Goal: Book appointment/travel/reservation

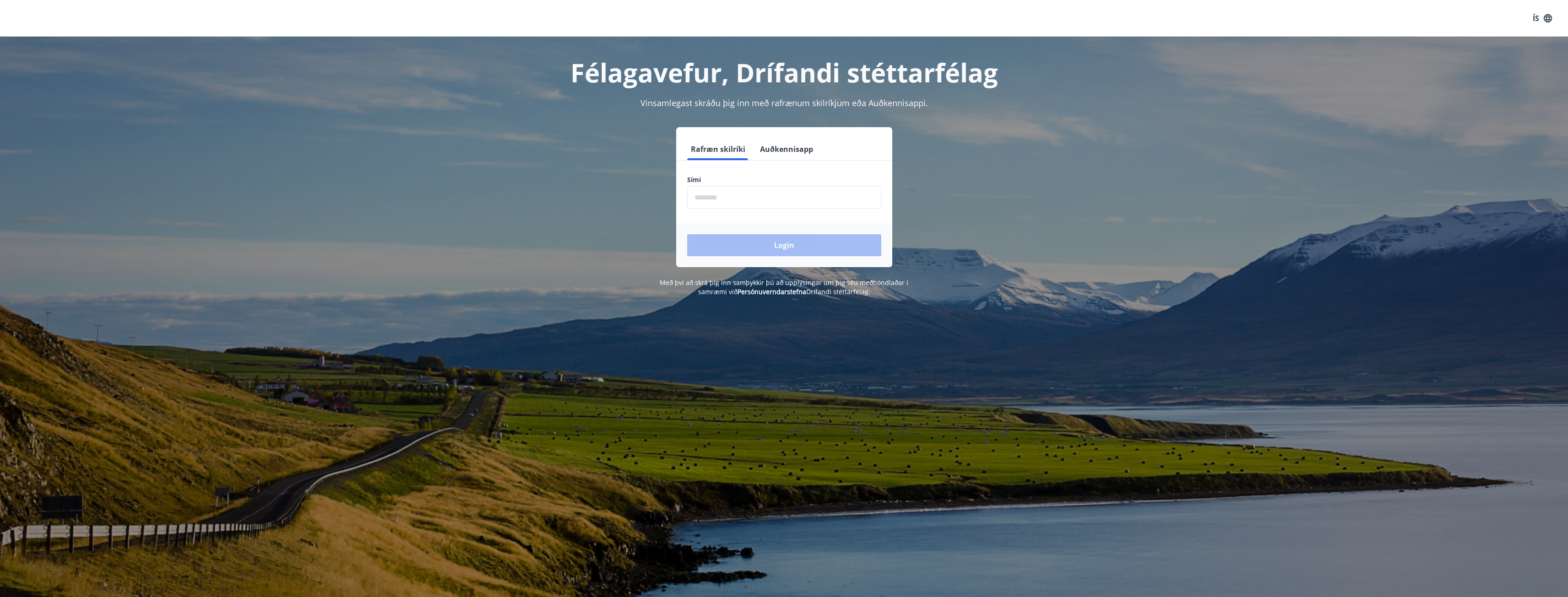
click at [730, 206] on input "phone" at bounding box center [784, 197] width 194 height 23
type input "********"
click at [687, 234] on button "Login" at bounding box center [784, 245] width 194 height 22
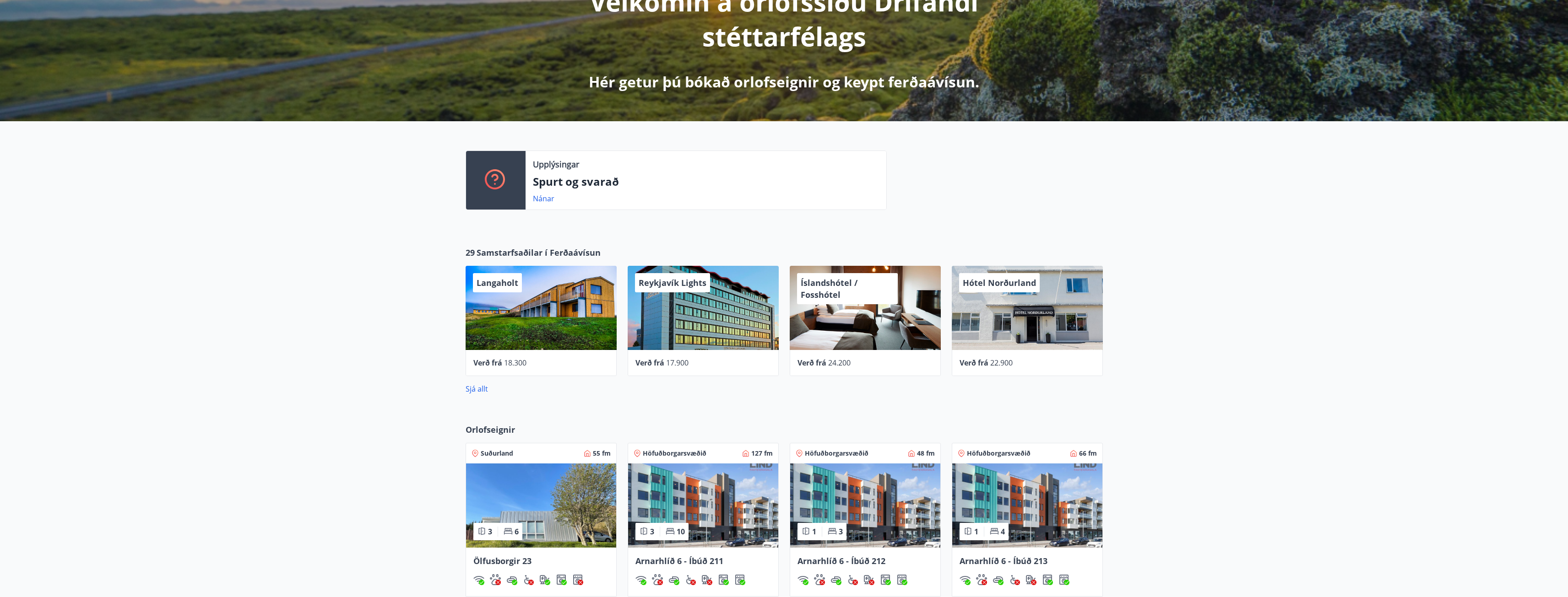
scroll to position [302, 0]
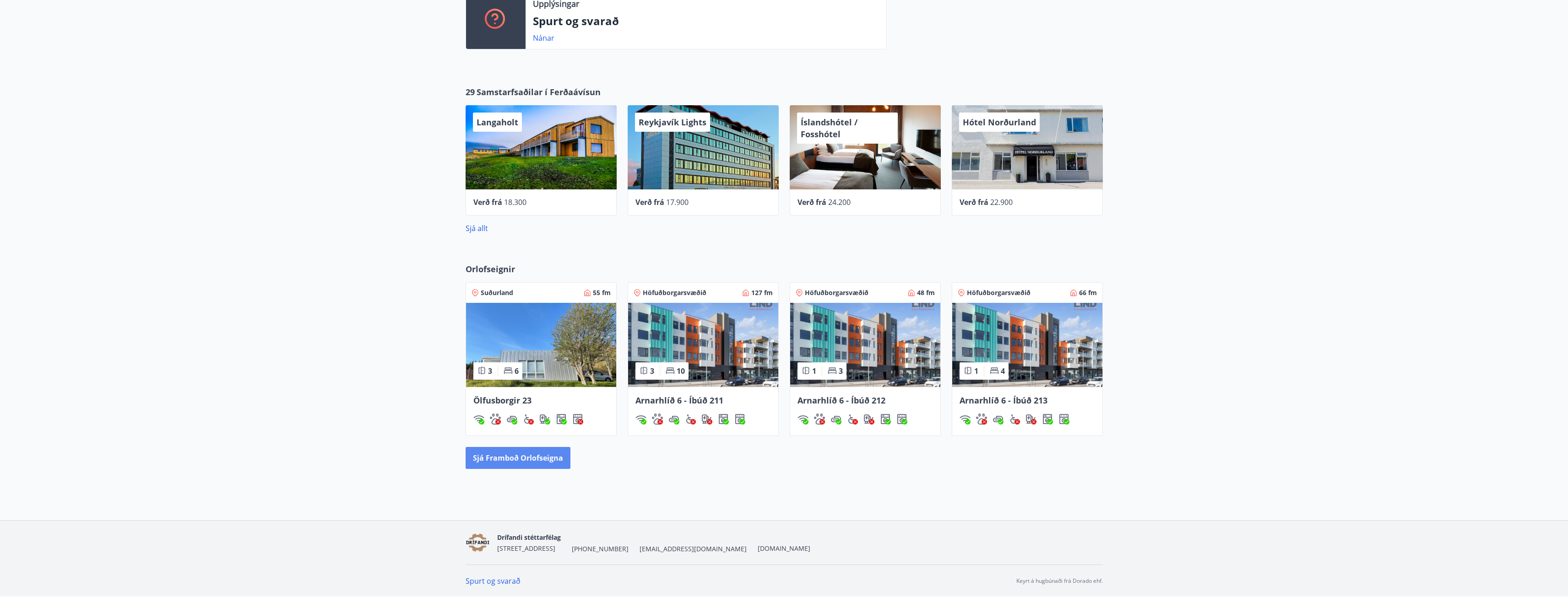
click at [517, 465] on button "Sjá framboð orlofseigna" at bounding box center [518, 458] width 105 height 22
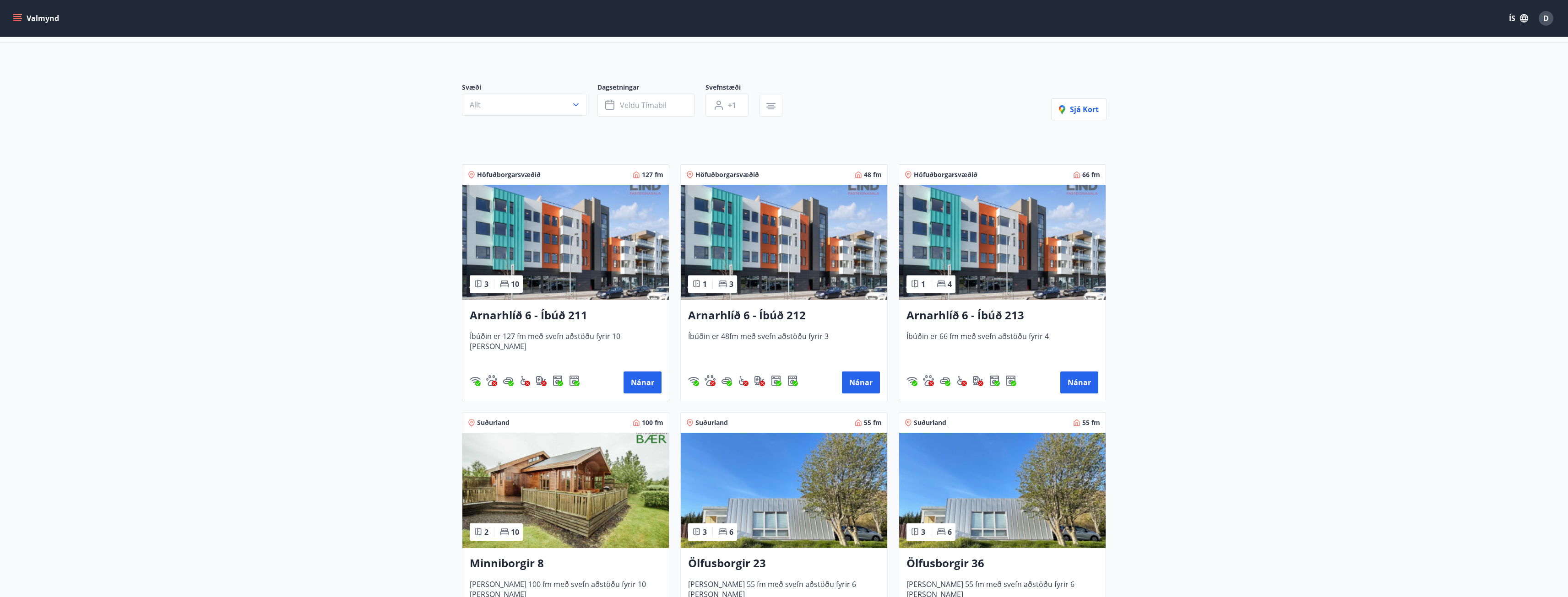
scroll to position [219, 0]
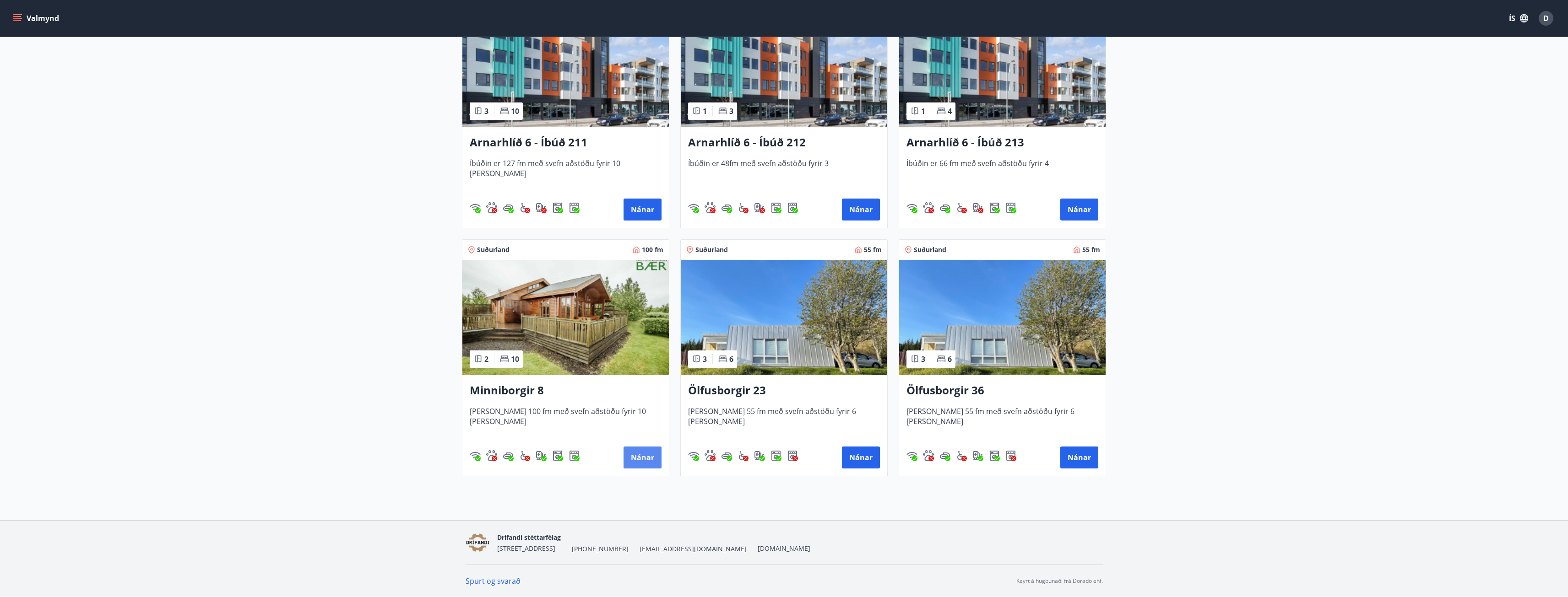
click at [642, 453] on button "Nánar" at bounding box center [642, 458] width 38 height 22
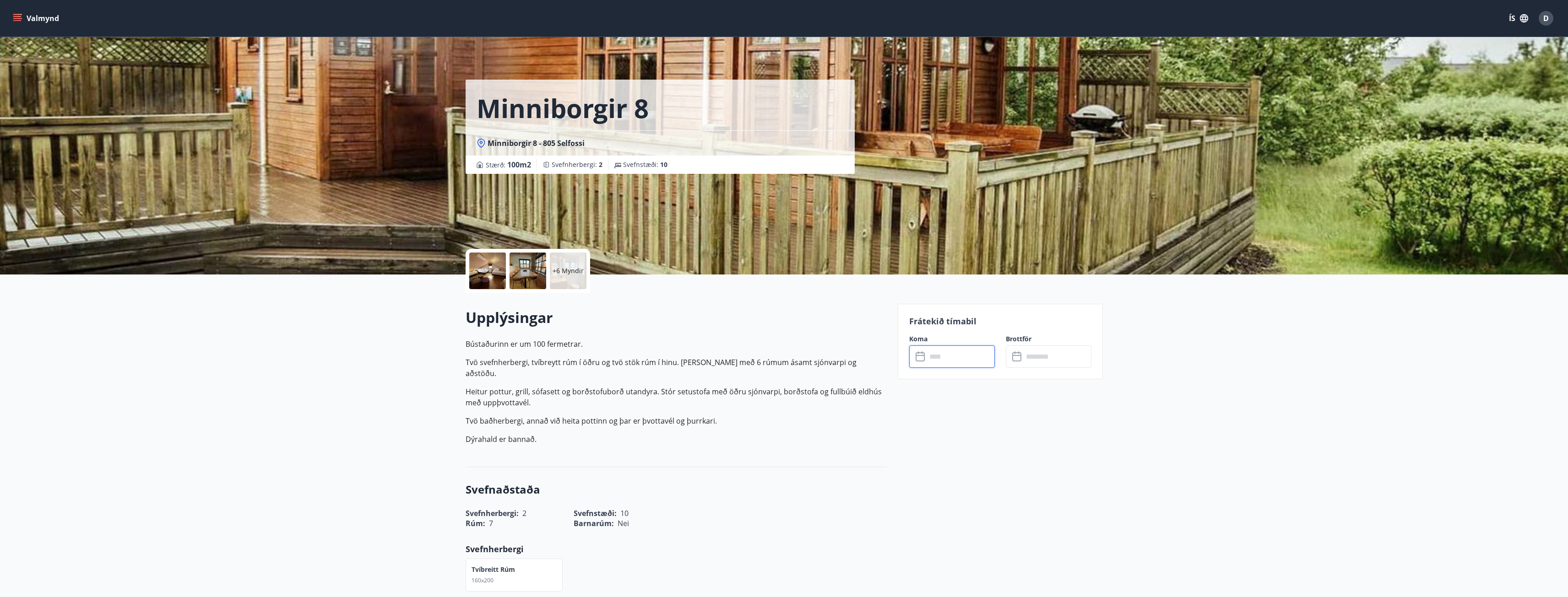
click at [990, 358] on input "text" at bounding box center [961, 356] width 68 height 23
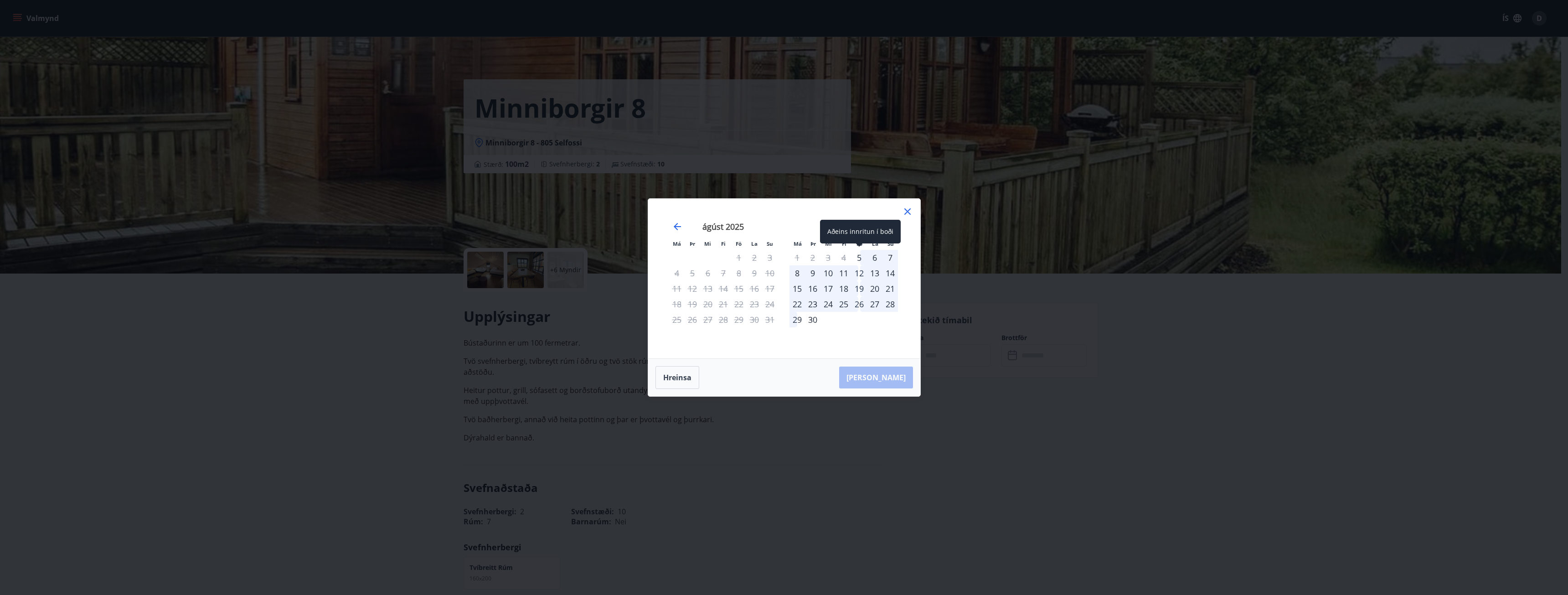
click at [853, 255] on div "5" at bounding box center [859, 257] width 15 height 15
click at [863, 281] on tbody "1 2 3 4 5 6 7 8 9 10 11 12 13 14 15 16 17 18 19 20 21 22 23 24 25 26 27 28 29 30" at bounding box center [844, 288] width 108 height 77
click at [892, 255] on div "7" at bounding box center [890, 257] width 15 height 15
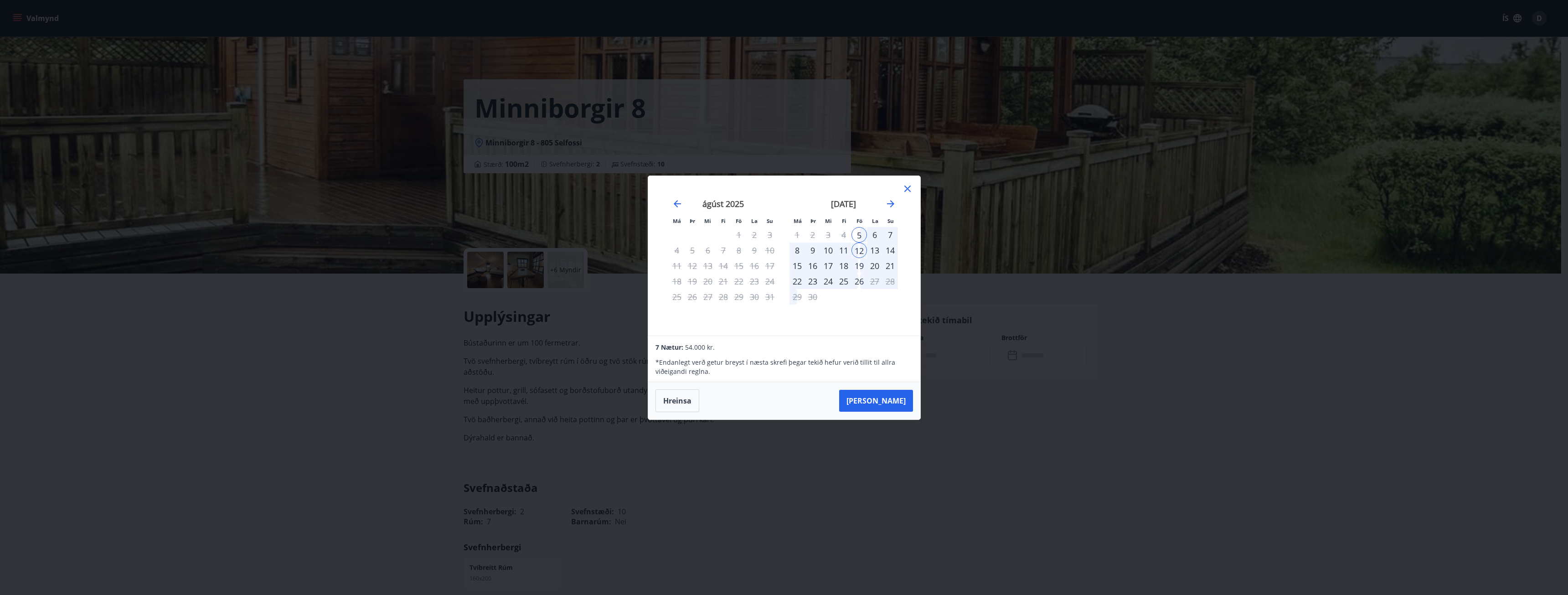
click at [861, 281] on div "26" at bounding box center [859, 281] width 15 height 15
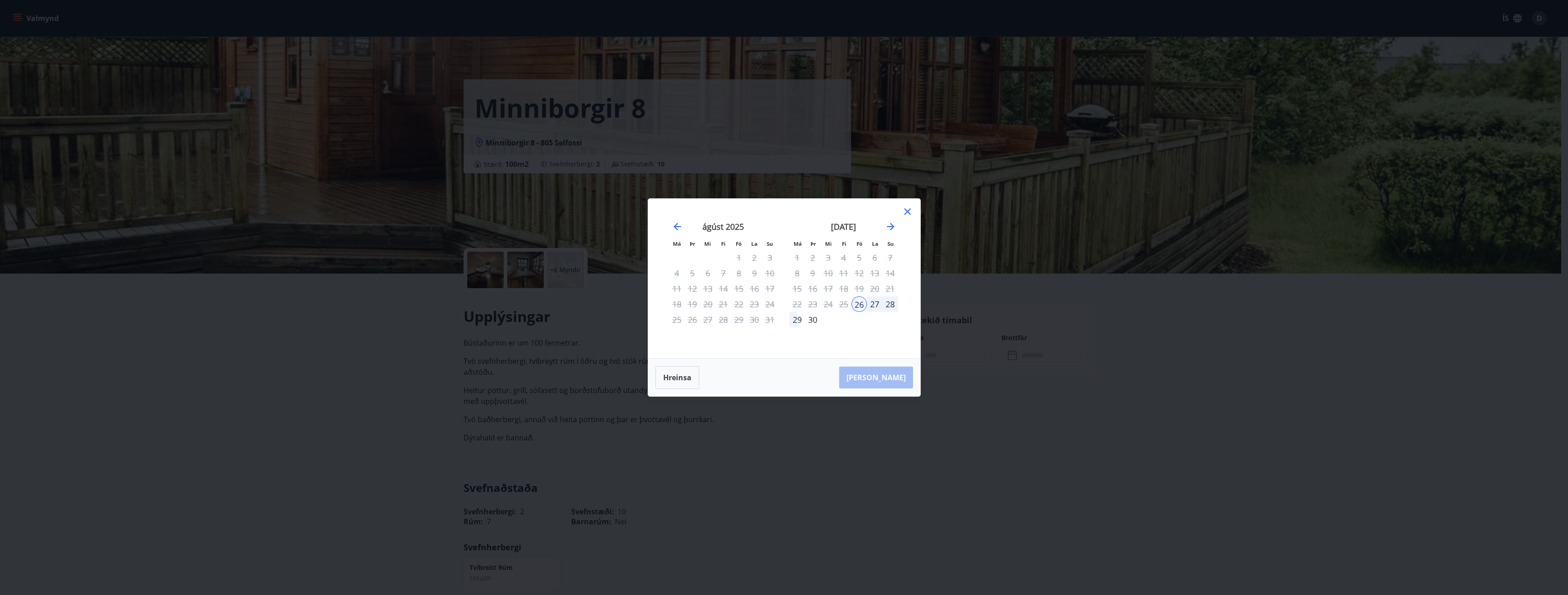
click at [891, 303] on div "28" at bounding box center [890, 304] width 15 height 15
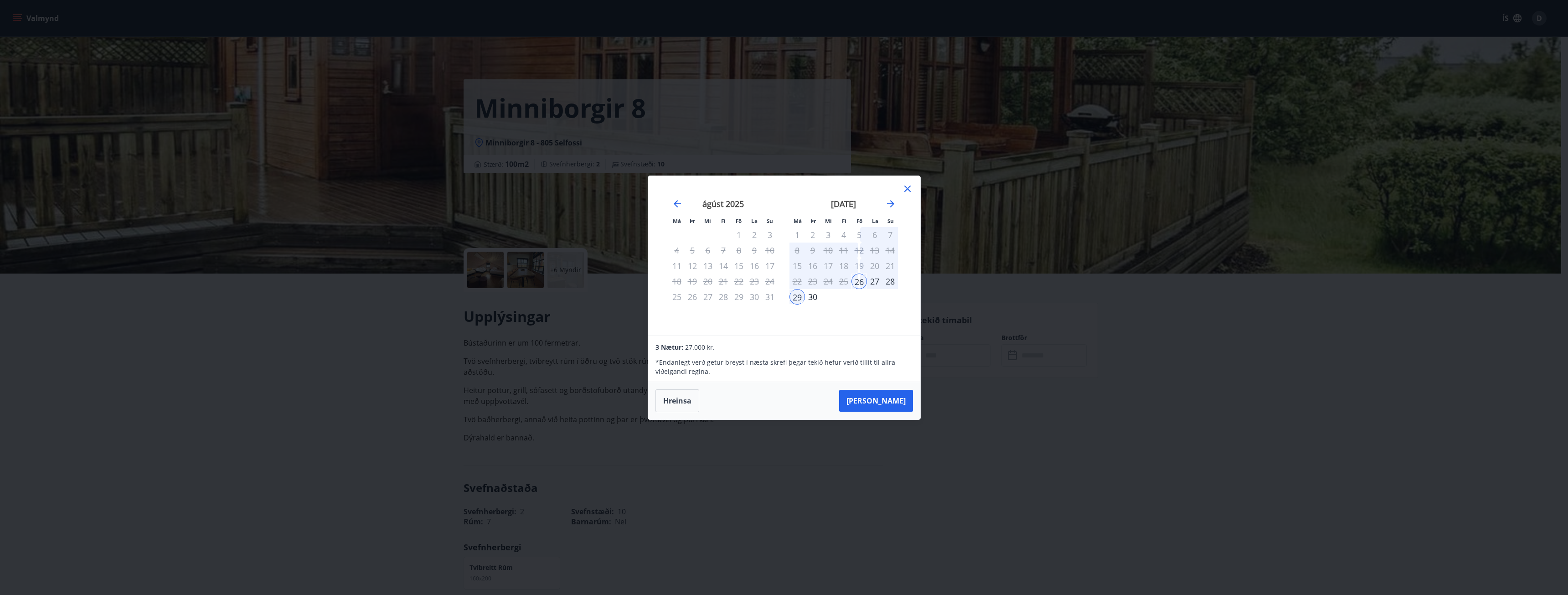
click at [864, 277] on div "26" at bounding box center [859, 281] width 15 height 15
click at [859, 268] on div "19" at bounding box center [859, 266] width 15 height 15
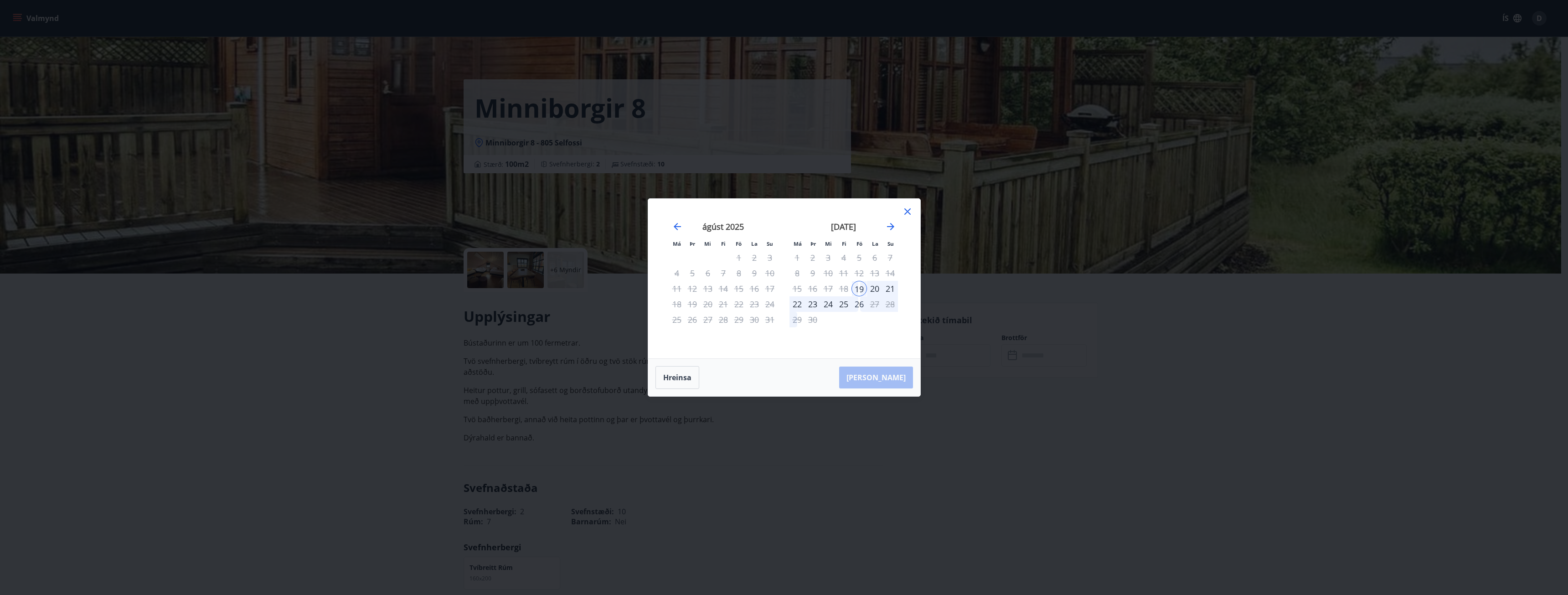
click at [859, 309] on div "26" at bounding box center [859, 304] width 15 height 15
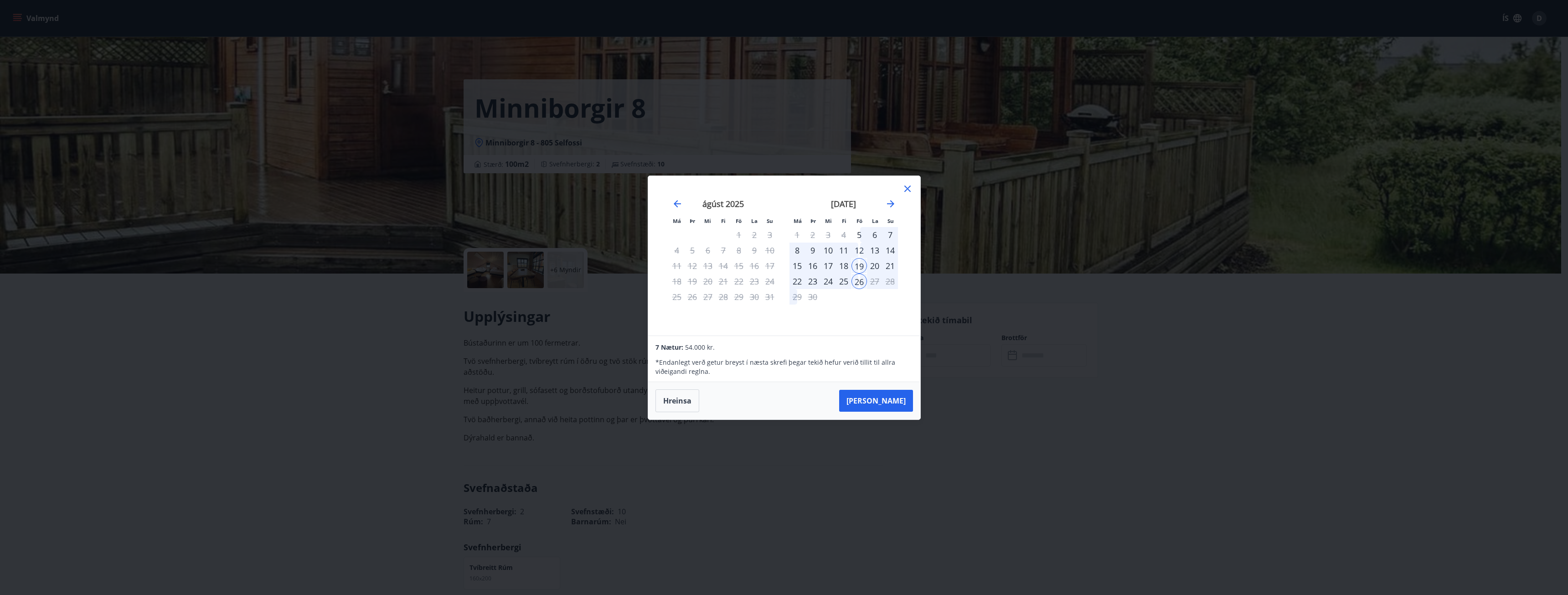
click at [859, 262] on div "19" at bounding box center [859, 266] width 15 height 15
click at [886, 269] on div "21" at bounding box center [890, 266] width 15 height 15
drag, startPoint x: 867, startPoint y: 266, endPoint x: 872, endPoint y: 266, distance: 5.0
click at [867, 267] on div "20" at bounding box center [874, 266] width 15 height 15
drag, startPoint x: 882, startPoint y: 264, endPoint x: 888, endPoint y: 264, distance: 6.0
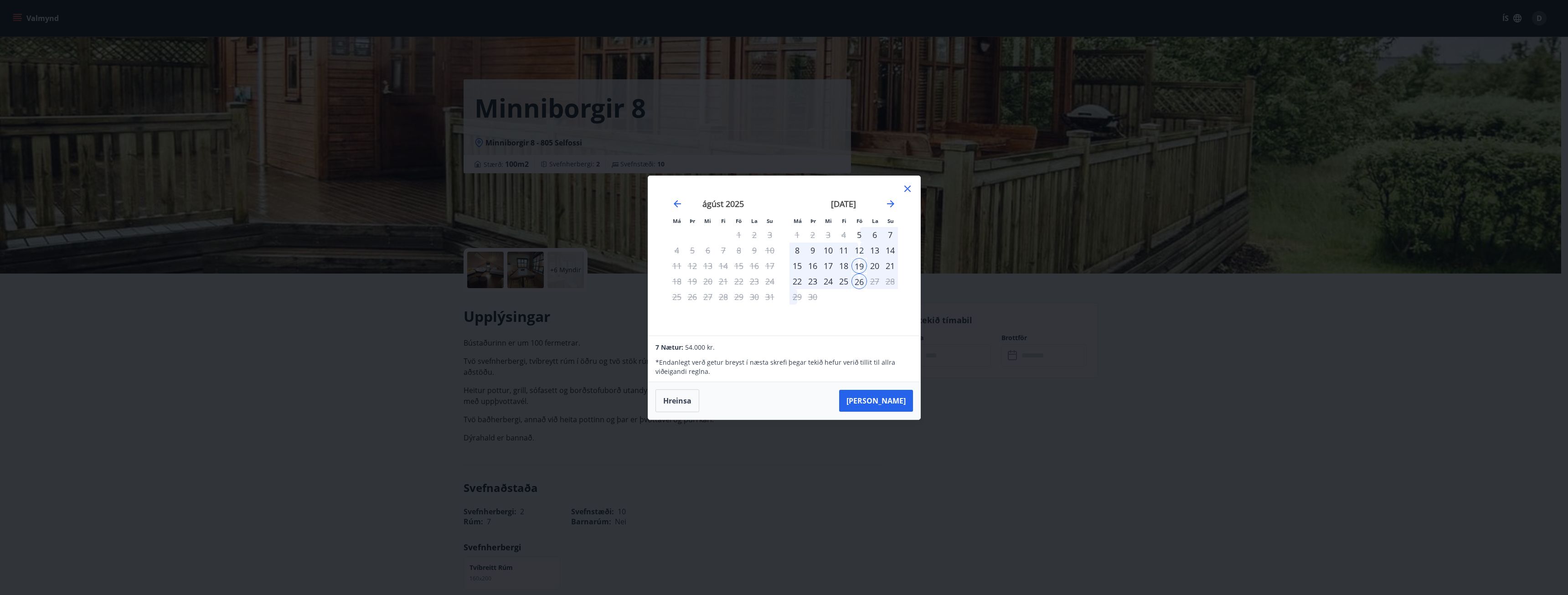
click at [883, 264] on div "21" at bounding box center [890, 266] width 15 height 15
click at [889, 264] on div "21" at bounding box center [890, 266] width 15 height 15
click at [888, 252] on div "14" at bounding box center [890, 250] width 15 height 15
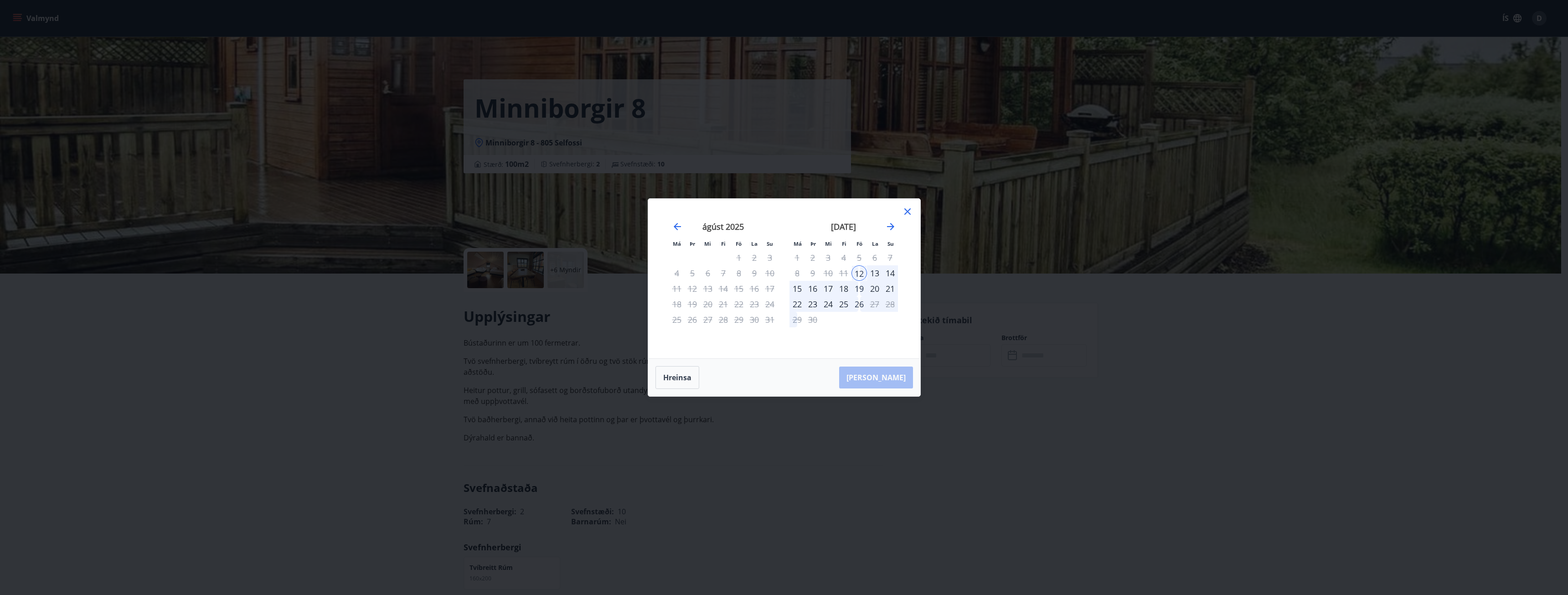
click at [863, 307] on div "26" at bounding box center [859, 304] width 15 height 15
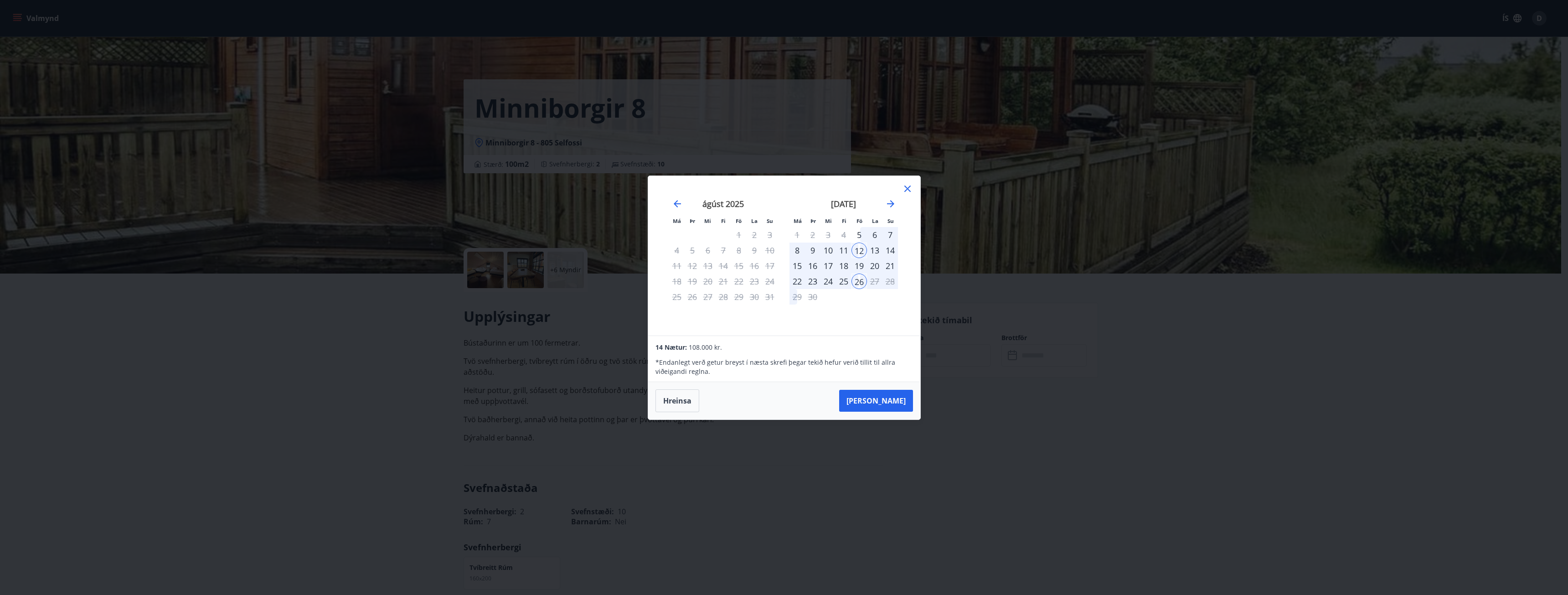
click at [861, 282] on div "26" at bounding box center [859, 281] width 15 height 15
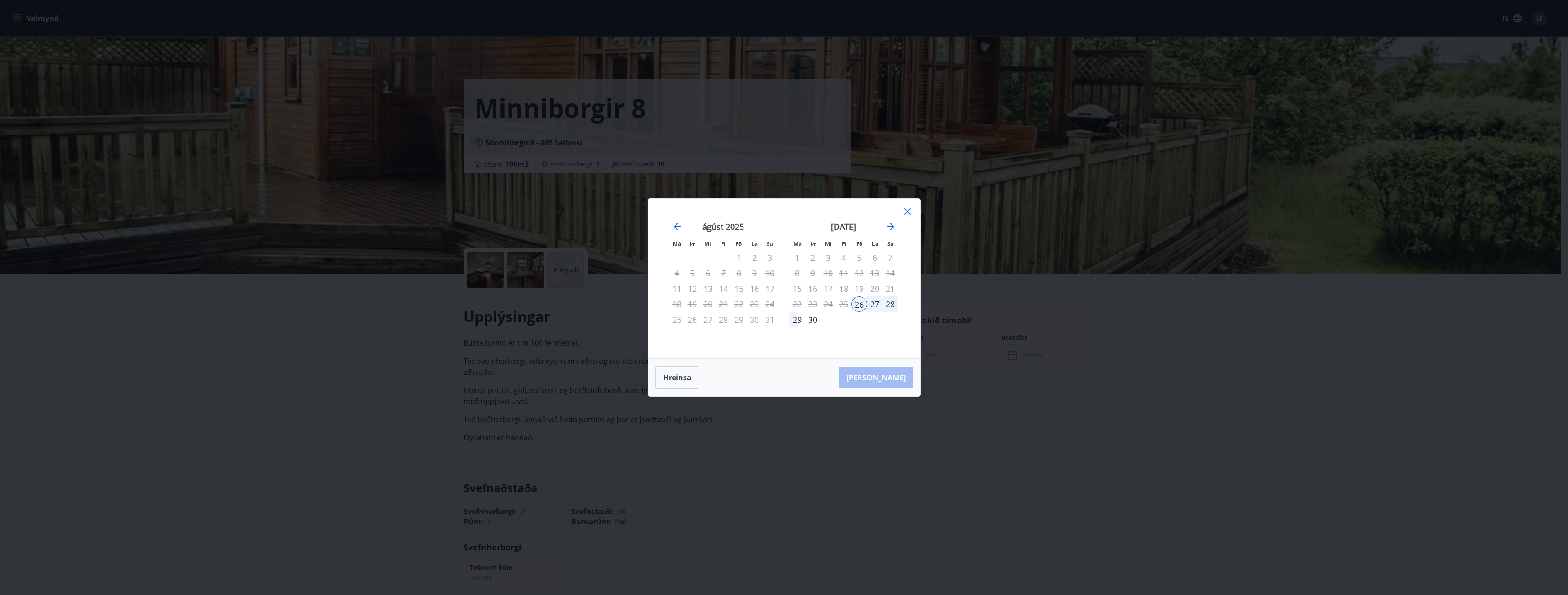
click at [799, 321] on div "29" at bounding box center [797, 319] width 15 height 15
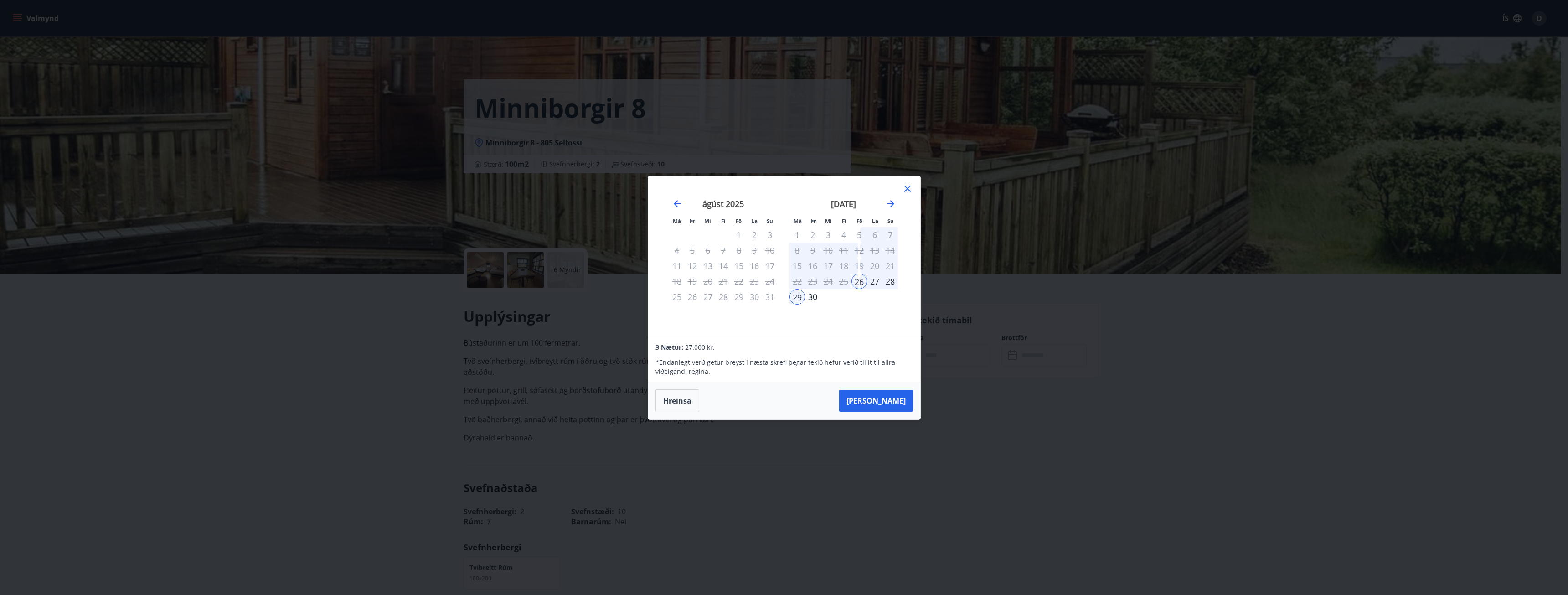
click at [863, 248] on div "12" at bounding box center [859, 250] width 15 height 15
click at [863, 263] on div "19" at bounding box center [859, 266] width 15 height 15
click at [858, 250] on div "12" at bounding box center [859, 250] width 15 height 15
click at [861, 236] on div "5" at bounding box center [859, 234] width 15 height 15
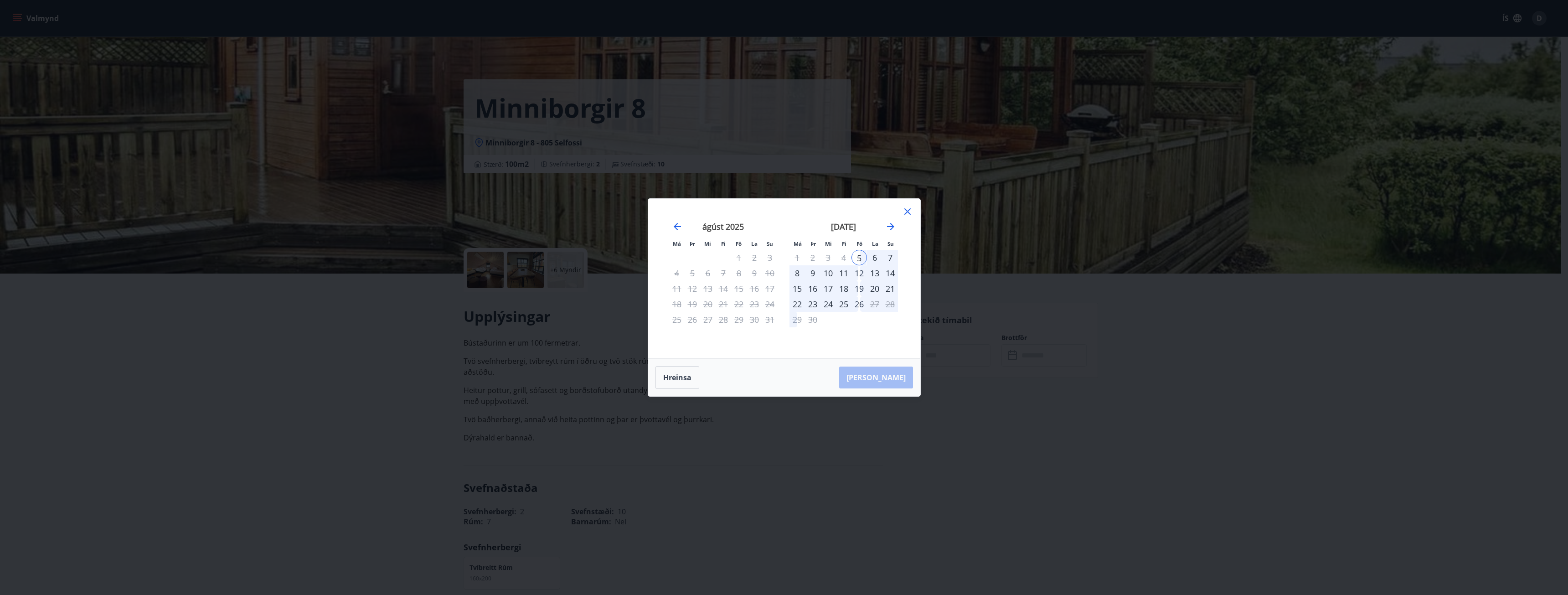
click at [886, 255] on div "7" at bounding box center [890, 257] width 15 height 15
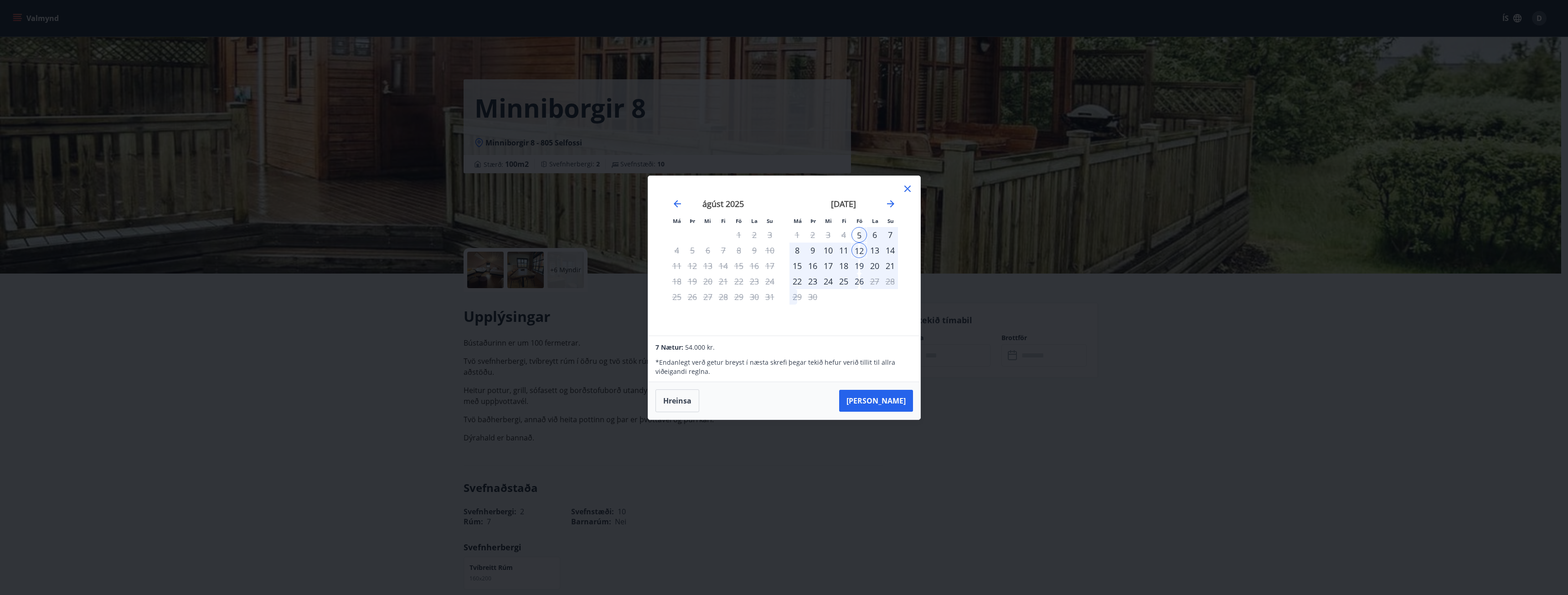
click at [752, 296] on div "30" at bounding box center [754, 297] width 15 height 15
click at [892, 206] on icon "Move forward to switch to the next month." at bounding box center [891, 204] width 7 height 7
drag, startPoint x: 873, startPoint y: 232, endPoint x: 914, endPoint y: 270, distance: 55.9
click at [914, 270] on div "Má Þr Mi Fi Fö La Su Má Þr Mi Fi Fö La Su [DATE] 1 2 3 4 5 6 7 8 9 10 11 12 13 …" at bounding box center [784, 256] width 272 height 160
click at [858, 237] on div "3" at bounding box center [859, 234] width 15 height 15
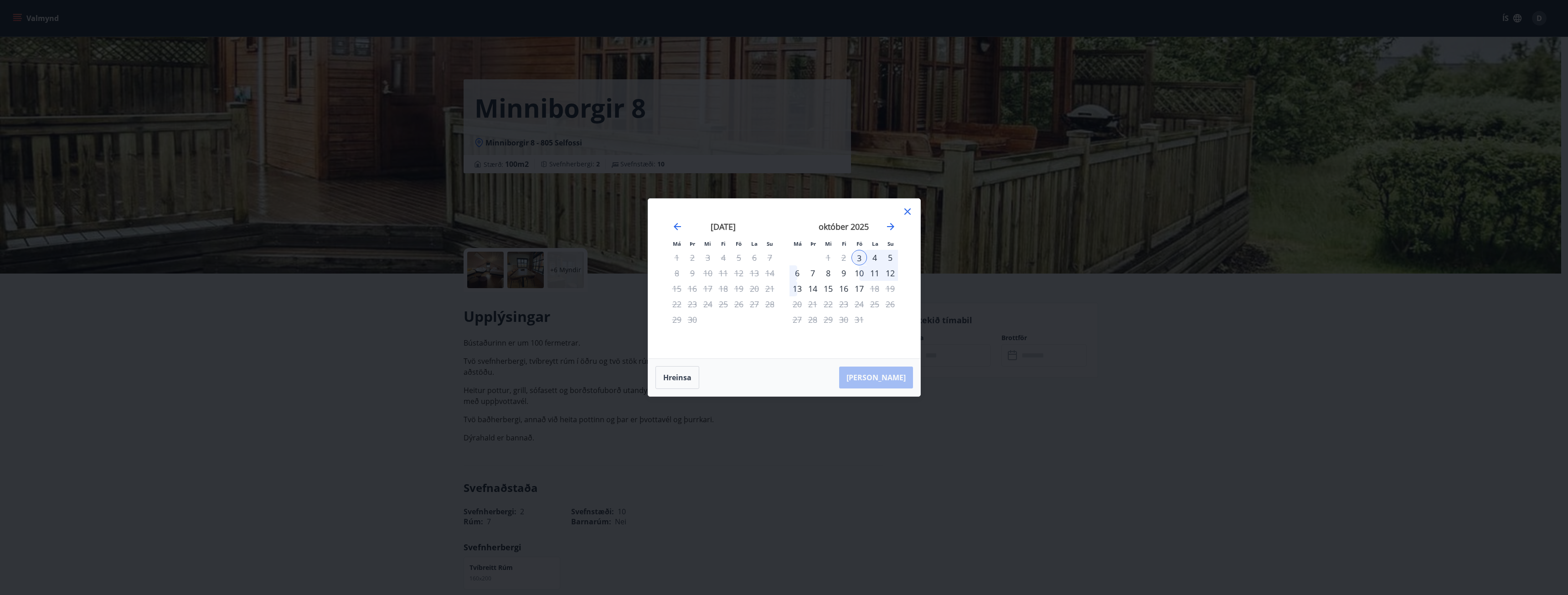
click at [890, 256] on div "5" at bounding box center [890, 257] width 15 height 15
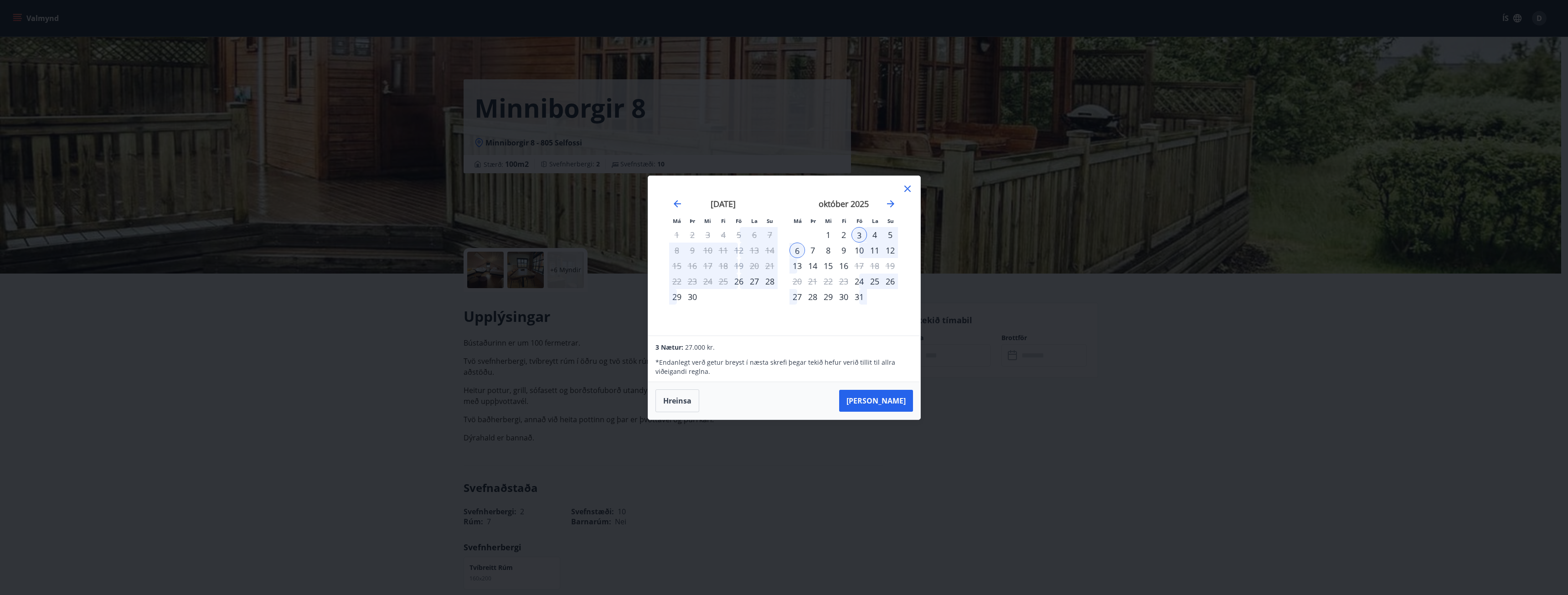
click at [740, 283] on div "26" at bounding box center [738, 281] width 15 height 15
click at [673, 297] on div "29" at bounding box center [676, 297] width 15 height 15
drag, startPoint x: 693, startPoint y: 117, endPoint x: 643, endPoint y: 82, distance: 61.0
click at [692, 117] on div "Má Þr Mi Fi Fö La Su Má Þr Mi Fi Fö La Su [DATE] 1 2 3 4 5 6 7 8 9 10 11 12 13 …" at bounding box center [784, 297] width 1568 height 595
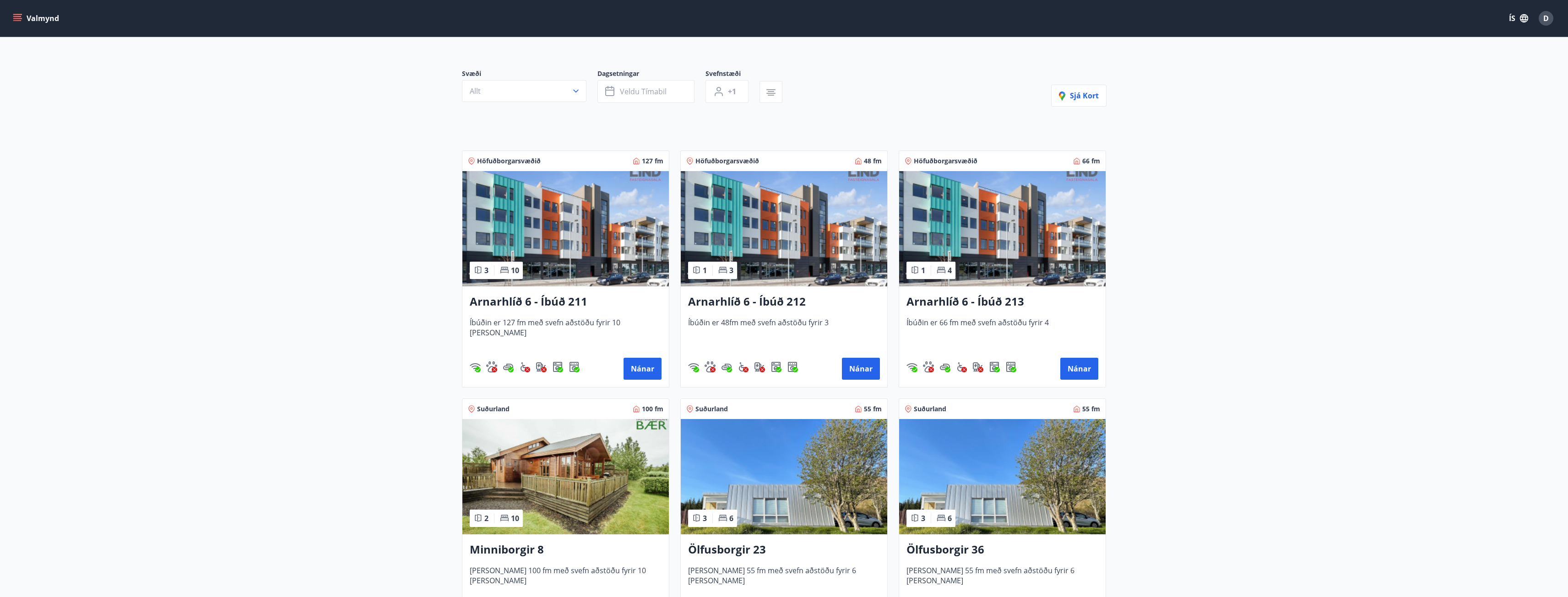
scroll to position [219, 0]
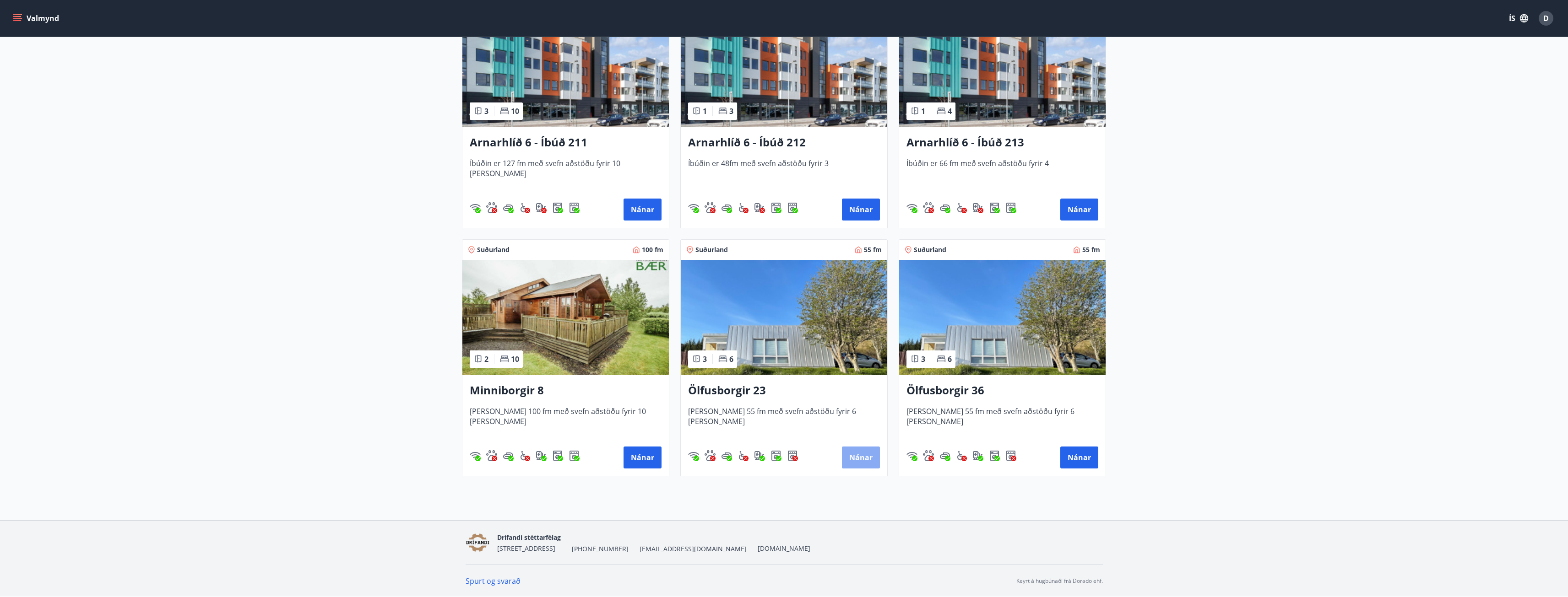
click at [858, 456] on button "Nánar" at bounding box center [861, 458] width 38 height 22
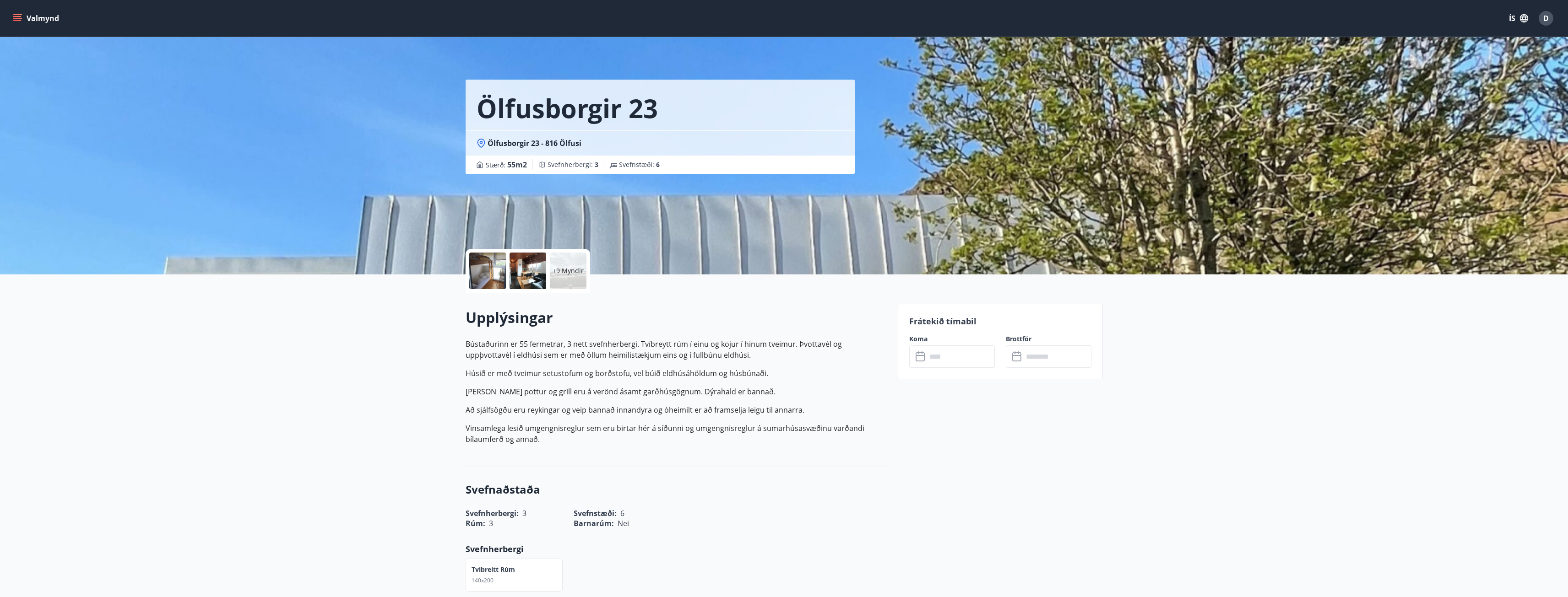
click at [935, 353] on input "text" at bounding box center [961, 356] width 68 height 23
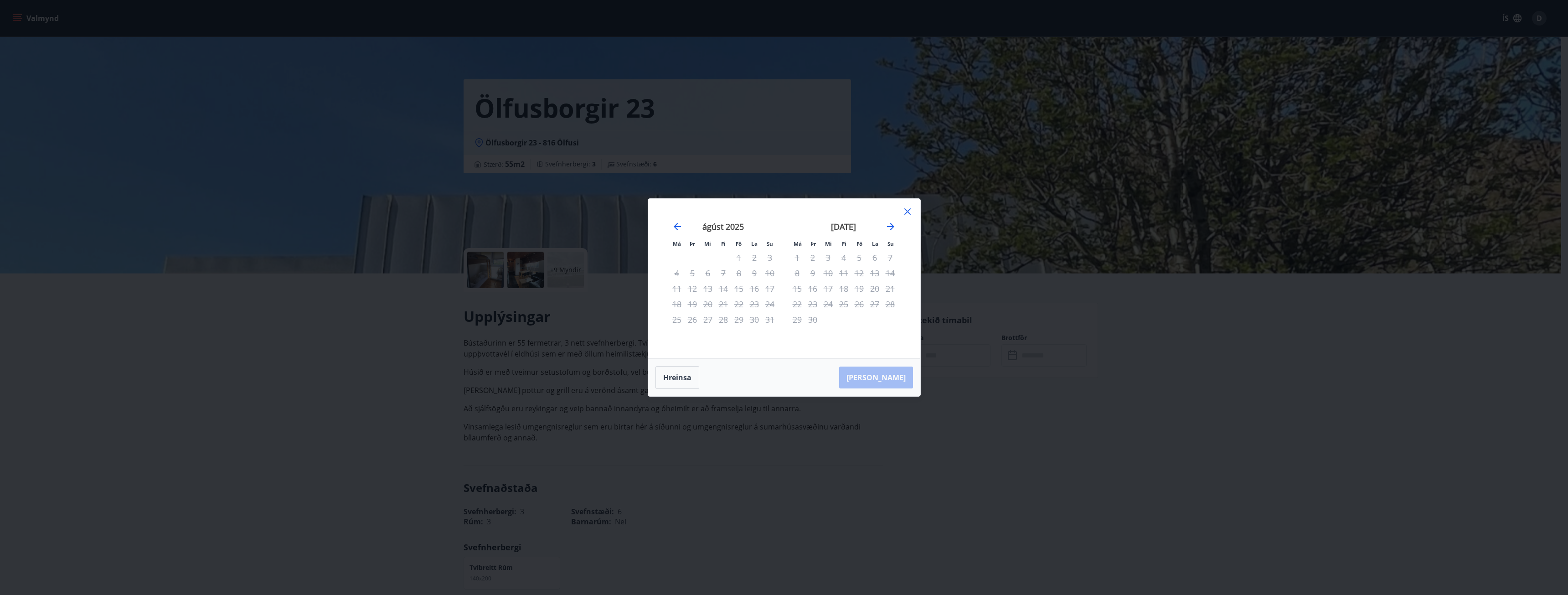
click at [897, 232] on div "[DATE]" at bounding box center [844, 230] width 108 height 40
click at [897, 225] on div "[DATE]" at bounding box center [844, 230] width 108 height 40
click at [889, 231] on icon "Move forward to switch to the next month." at bounding box center [891, 227] width 11 height 11
click at [774, 280] on div "14" at bounding box center [769, 273] width 15 height 15
click at [755, 273] on div "13" at bounding box center [754, 273] width 15 height 15
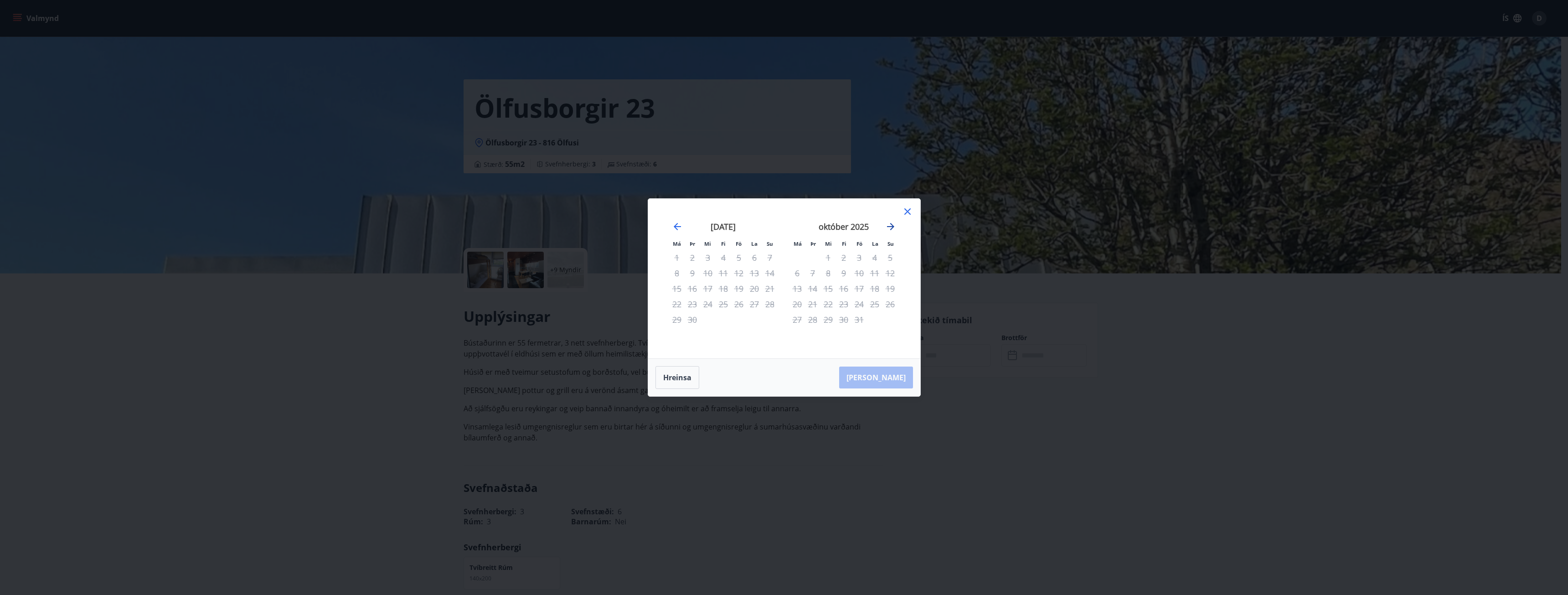
drag, startPoint x: 884, startPoint y: 229, endPoint x: 888, endPoint y: 225, distance: 5.7
click at [885, 228] on icon "Move forward to switch to the next month." at bounding box center [891, 227] width 11 height 11
click at [950, 211] on div "Má Þr Mi Fi Fö La Su Má Þr Mi Fi Fö La Su [DATE] 1 2 3 4 5 6 7 8 9 10 11 12 13 …" at bounding box center [784, 297] width 1568 height 595
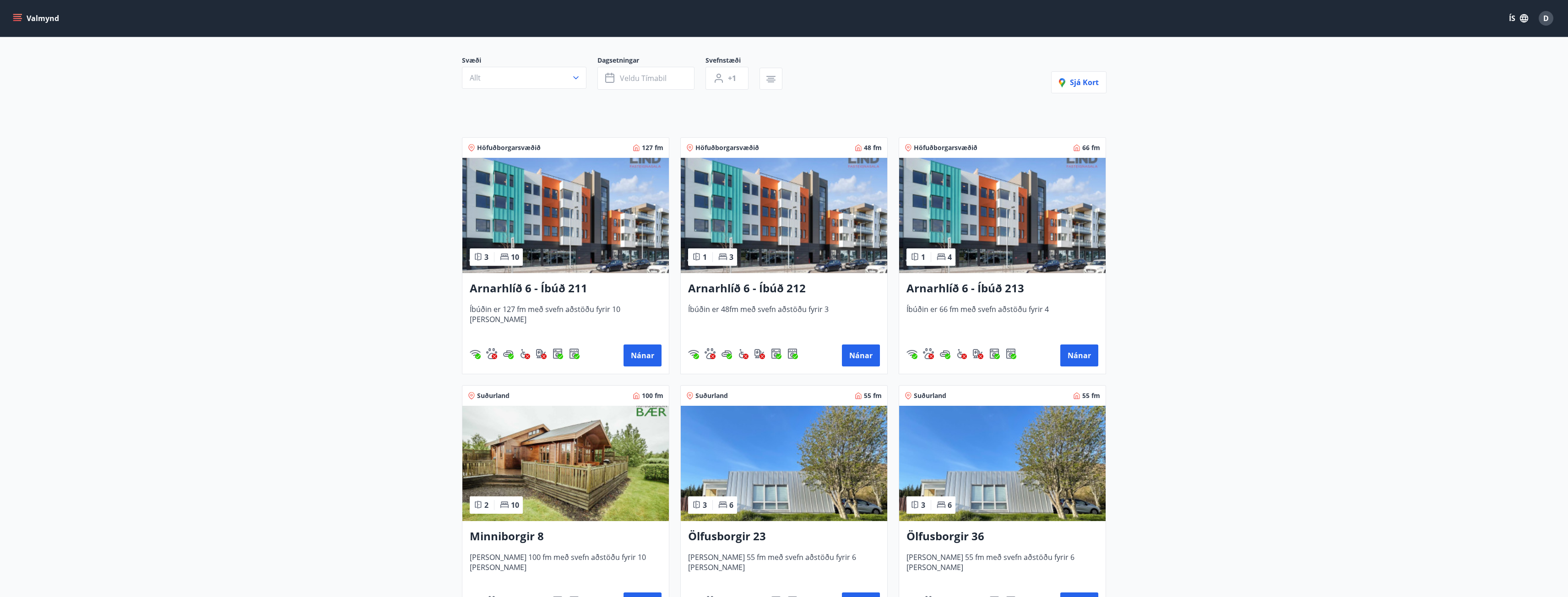
scroll to position [219, 0]
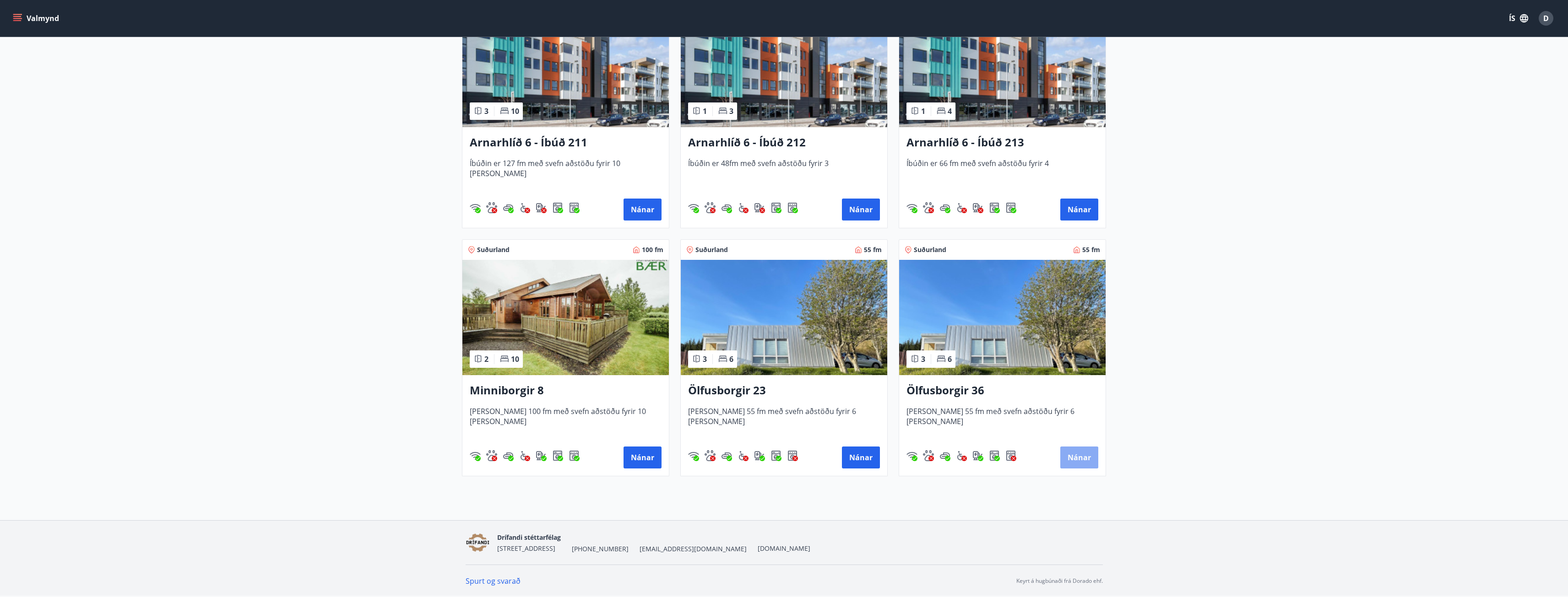
click at [1085, 458] on button "Nánar" at bounding box center [1079, 458] width 38 height 22
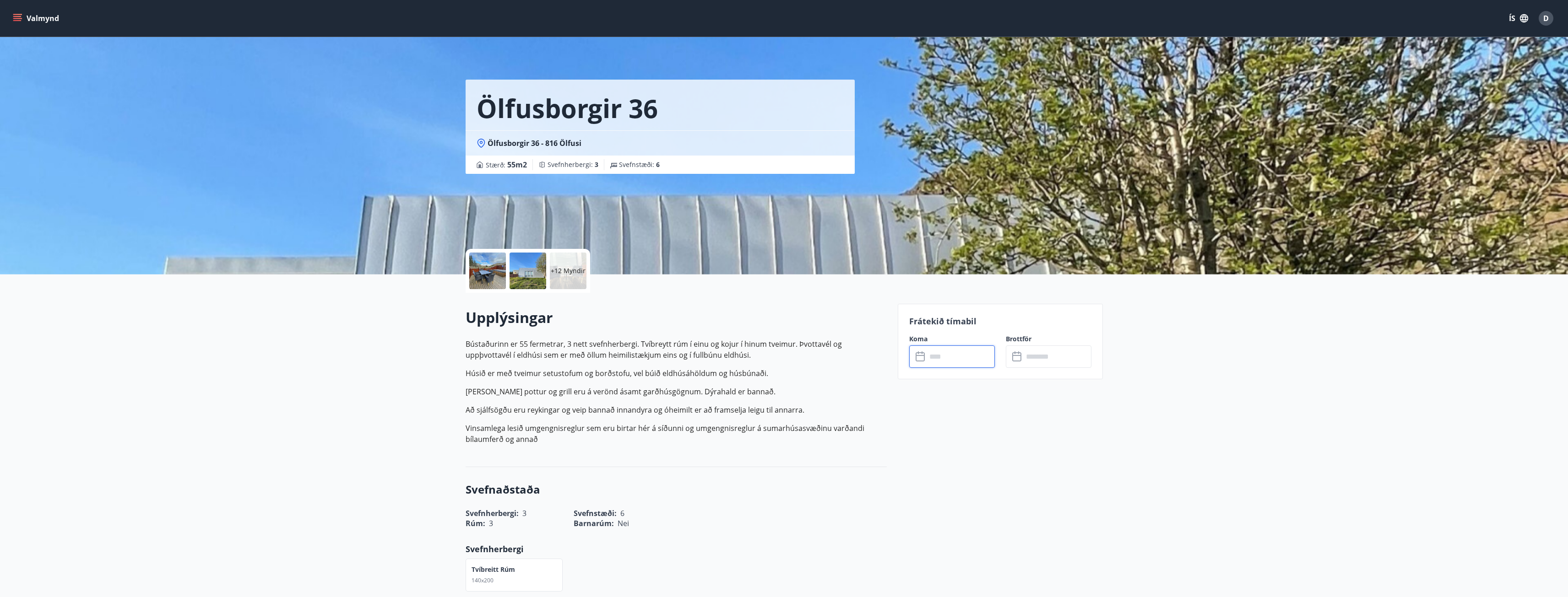
click at [958, 362] on input "text" at bounding box center [961, 356] width 68 height 23
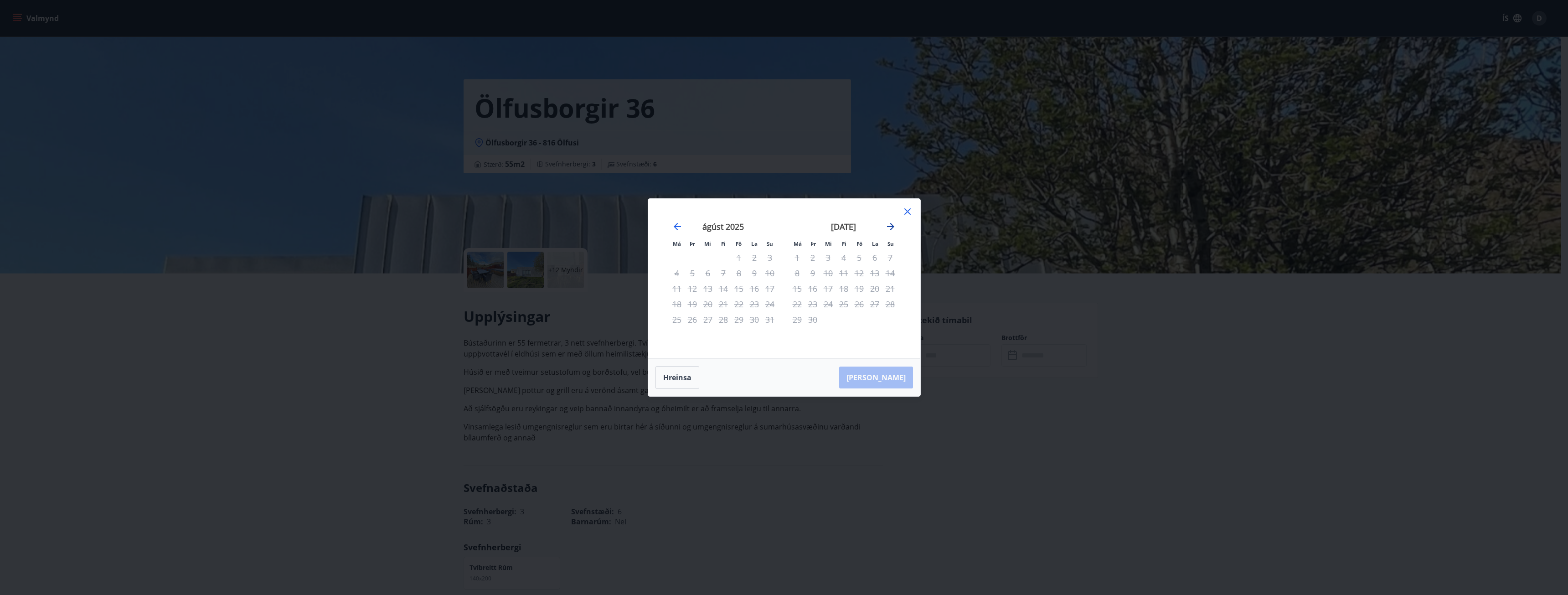
click at [888, 224] on icon "Move forward to switch to the next month." at bounding box center [891, 227] width 11 height 11
click at [828, 286] on div "15" at bounding box center [828, 288] width 15 height 15
click at [724, 259] on div "4" at bounding box center [723, 257] width 15 height 15
click at [203, 174] on div "Má Þr Mi Fi Fö La Su Má Þr Mi Fi Fö La Su [DATE] 1 2 3 4 5 6 7 8 9 10 11 12 13 …" at bounding box center [784, 297] width 1568 height 595
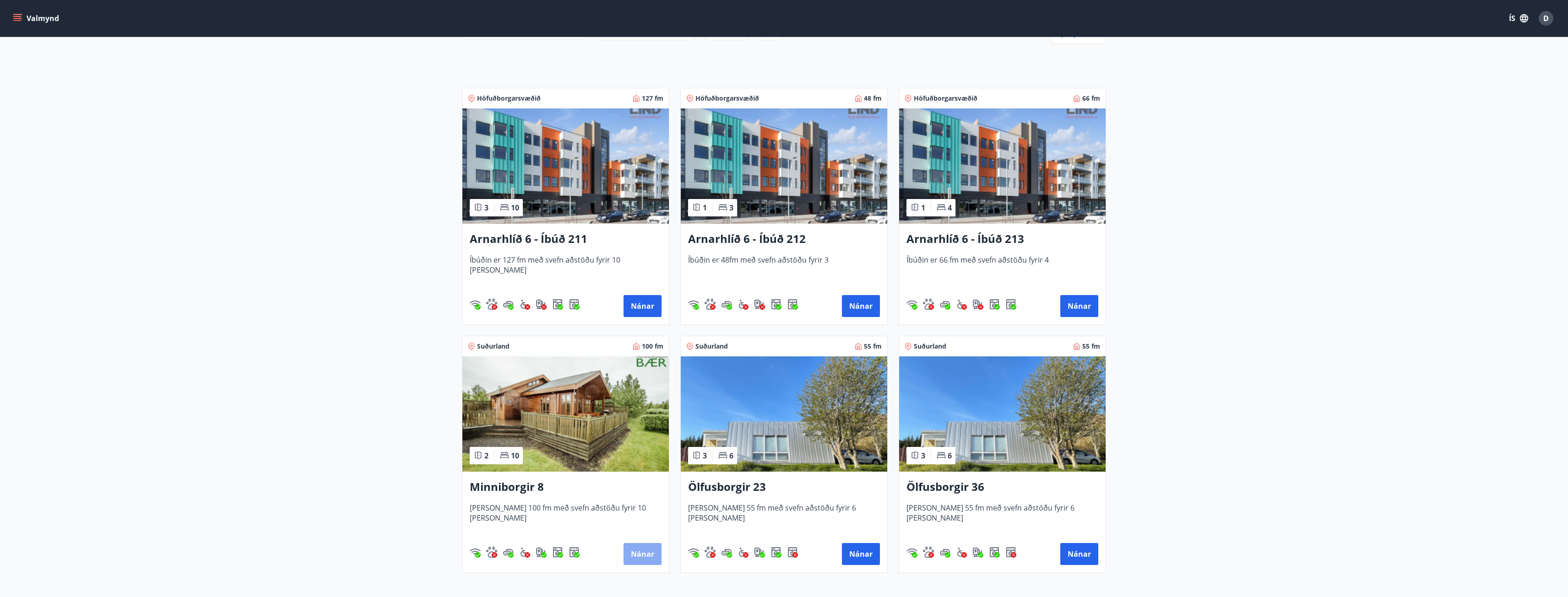
click at [650, 553] on button "Nánar" at bounding box center [642, 554] width 38 height 22
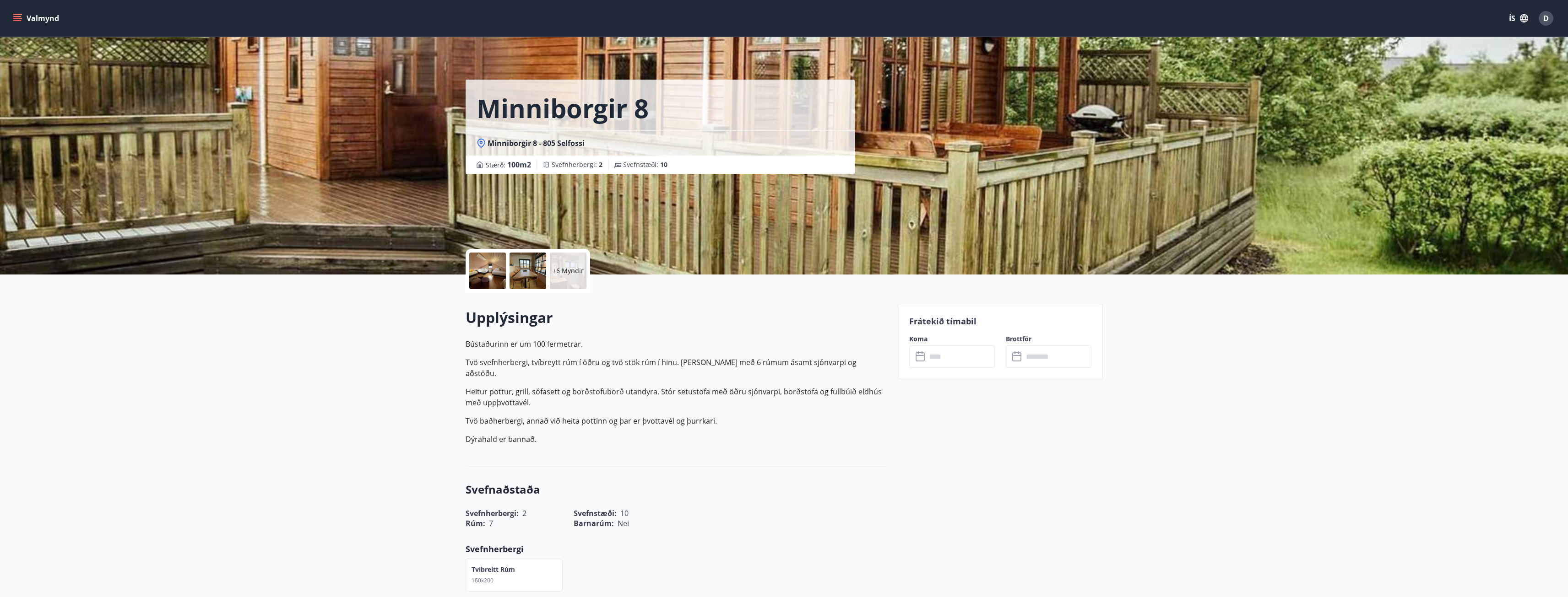
click at [973, 350] on input "text" at bounding box center [961, 356] width 68 height 23
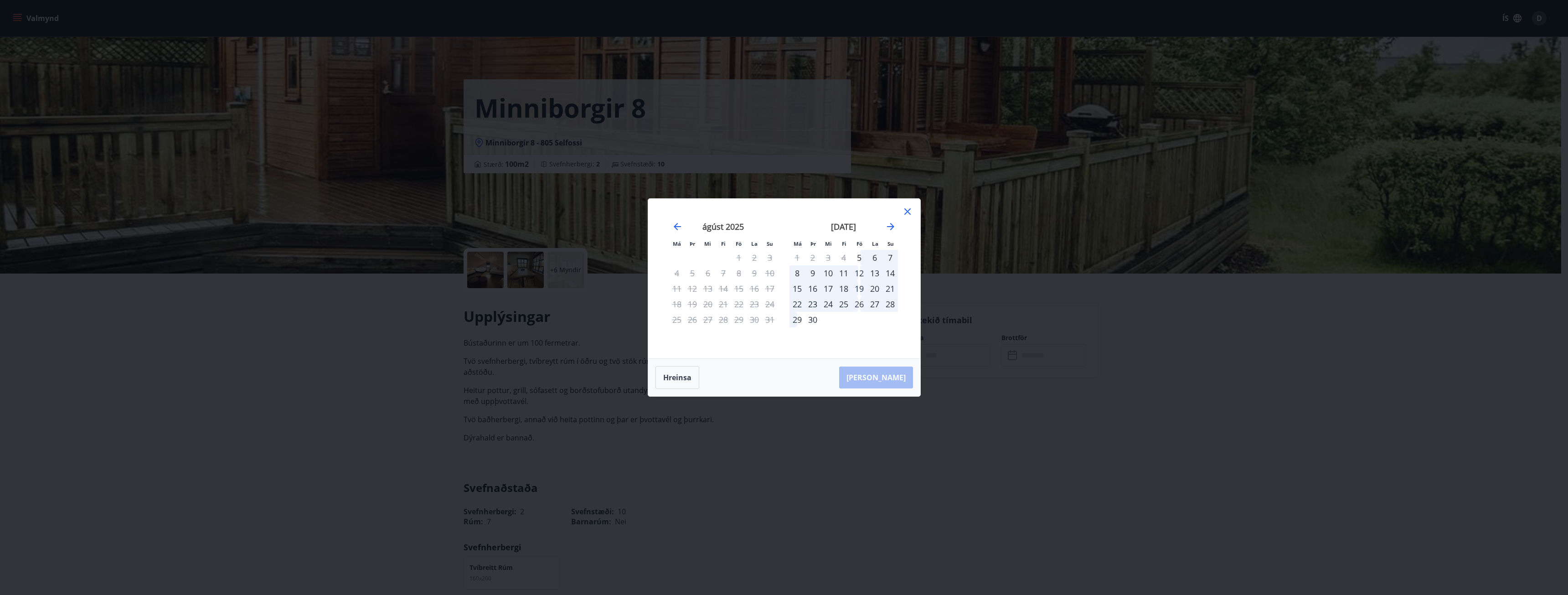
click at [861, 305] on div "26" at bounding box center [859, 304] width 15 height 15
click at [793, 323] on div "29" at bounding box center [797, 319] width 15 height 15
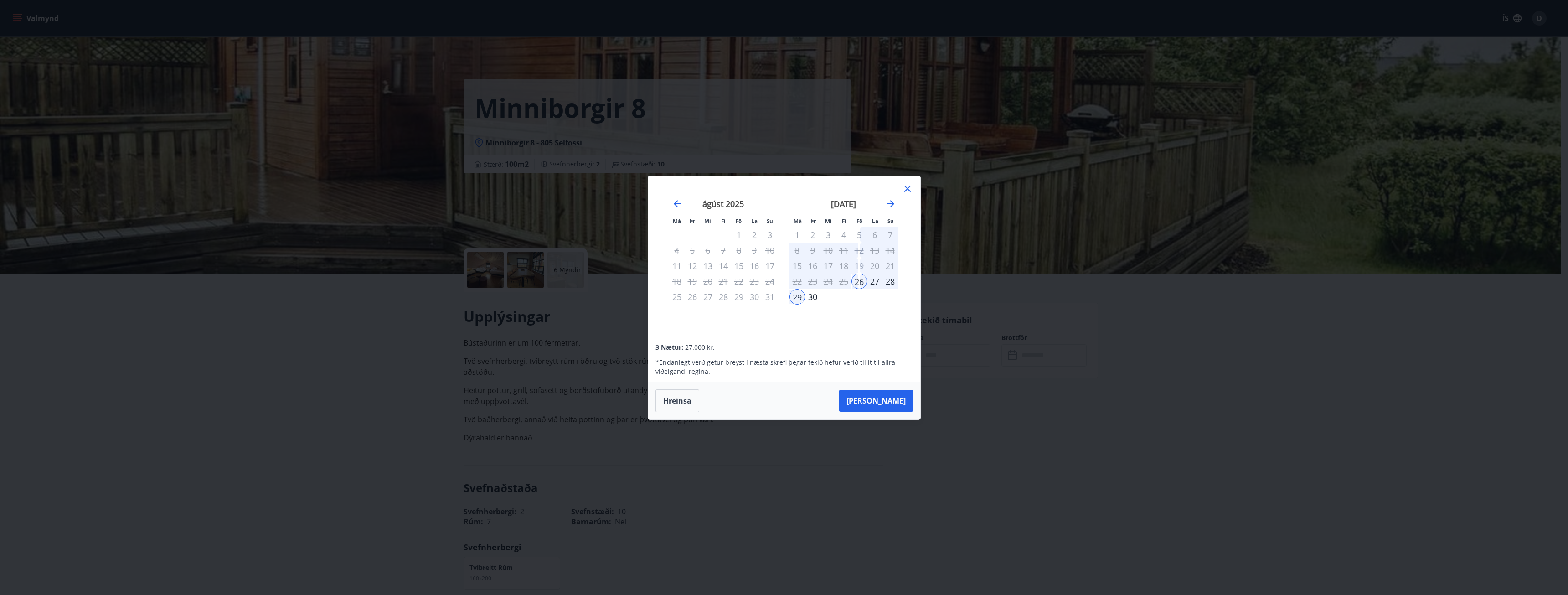
click at [861, 235] on div "5" at bounding box center [859, 234] width 15 height 15
click at [863, 248] on div "12" at bounding box center [859, 250] width 15 height 15
click at [959, 335] on div "Má Þr Mi Fi Fö La Su Má Þr Mi Fi Fö La Su [DATE] 1 2 3 4 5 6 7 8 9 10 11 12 13 …" at bounding box center [784, 297] width 1568 height 595
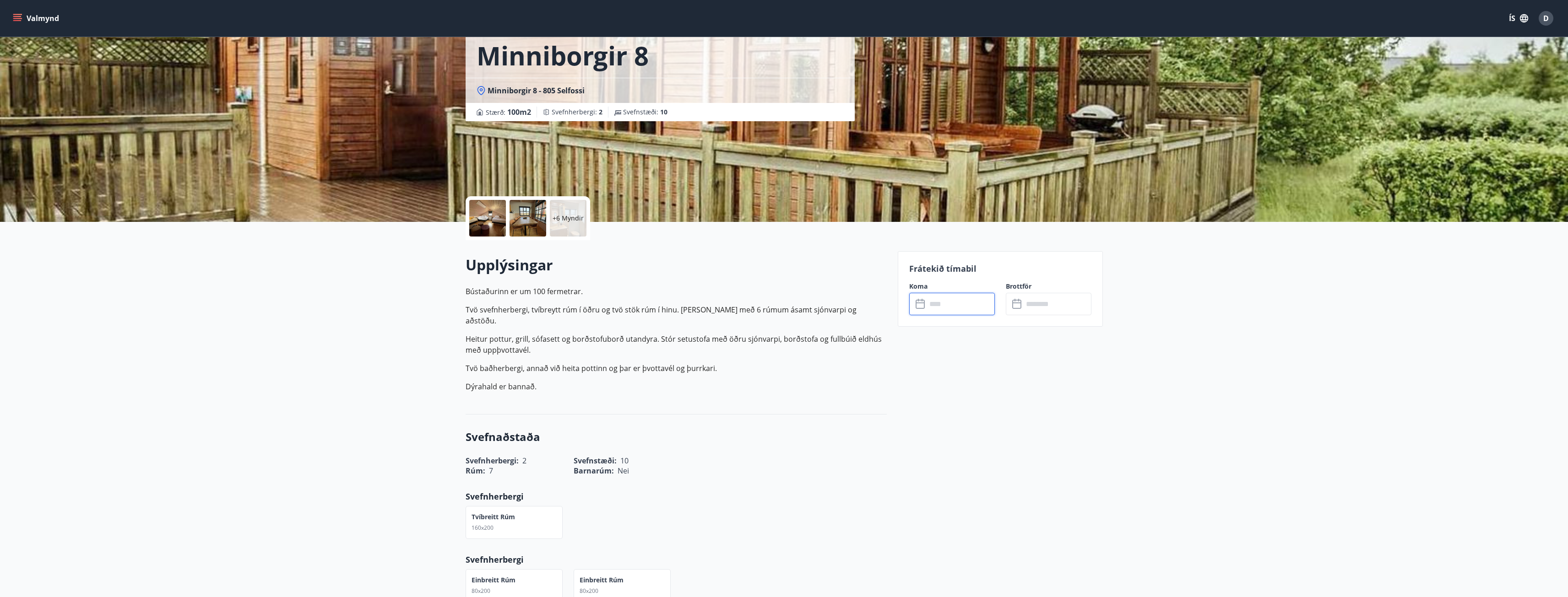
scroll to position [122, 0]
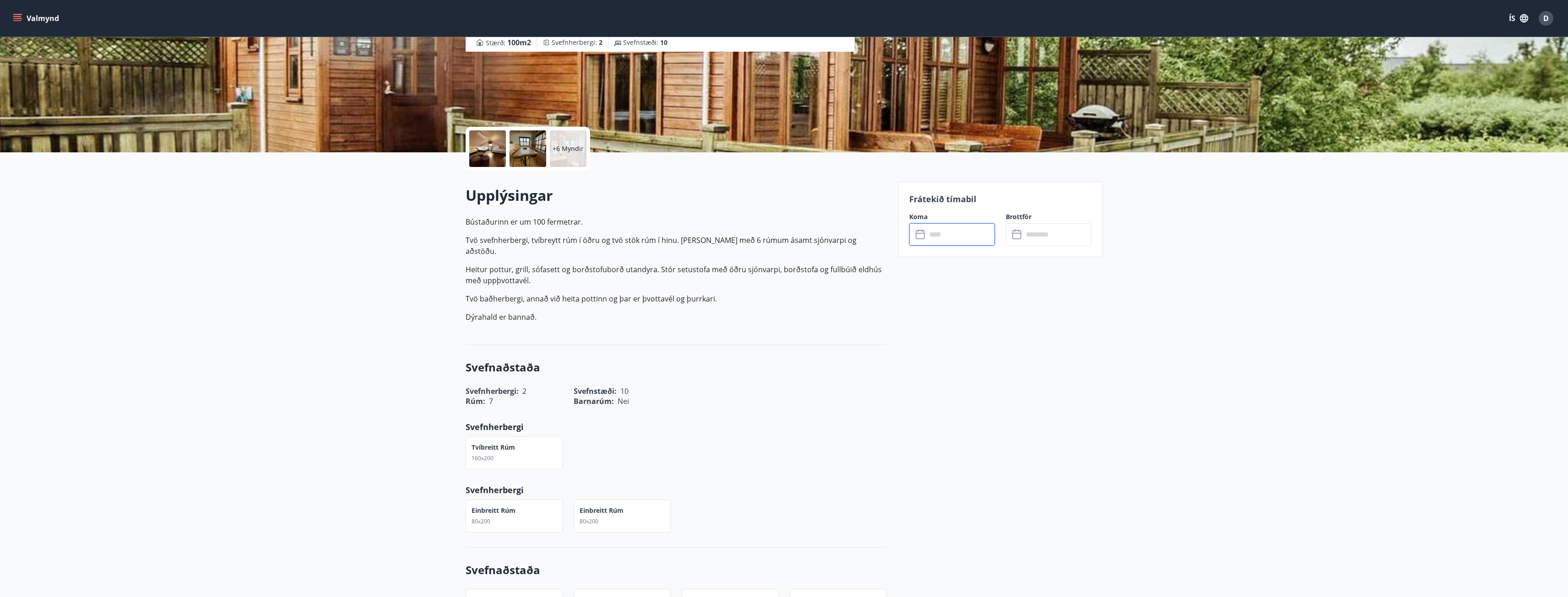
click at [963, 238] on input "text" at bounding box center [961, 234] width 68 height 23
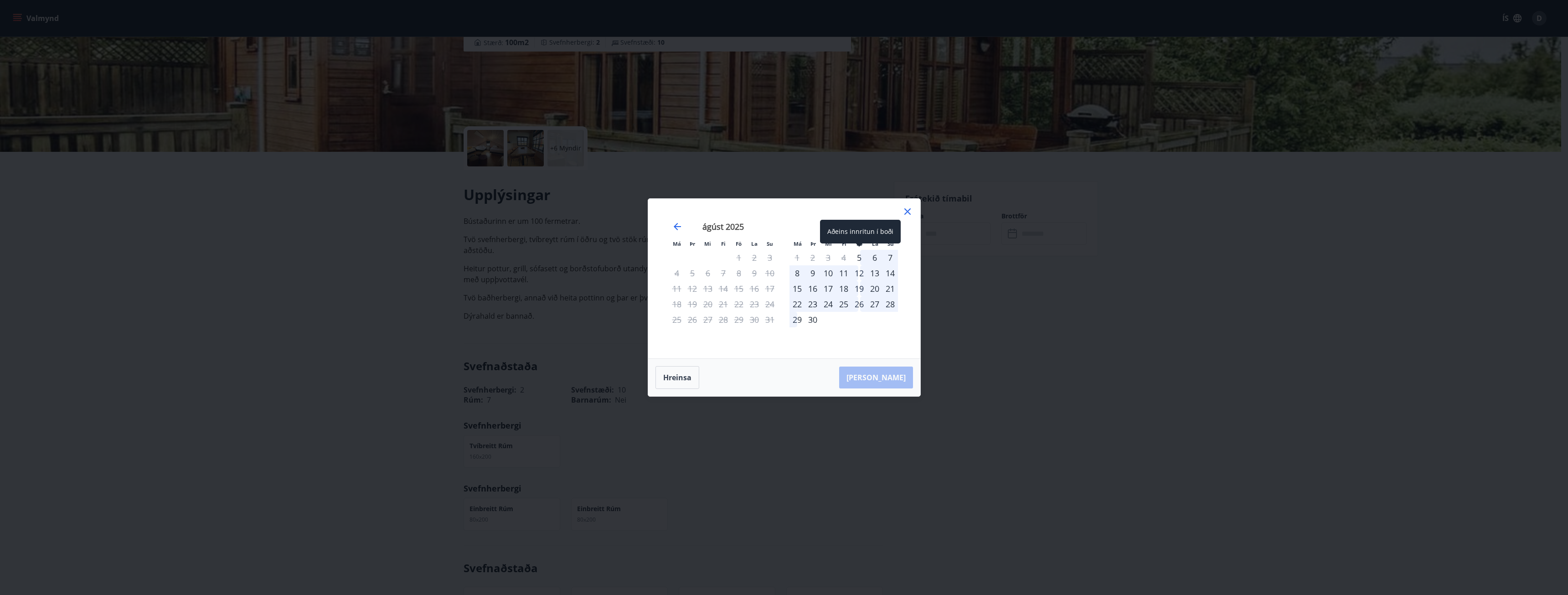
click at [860, 254] on div "5" at bounding box center [859, 257] width 15 height 15
click at [861, 269] on div "12" at bounding box center [859, 273] width 15 height 15
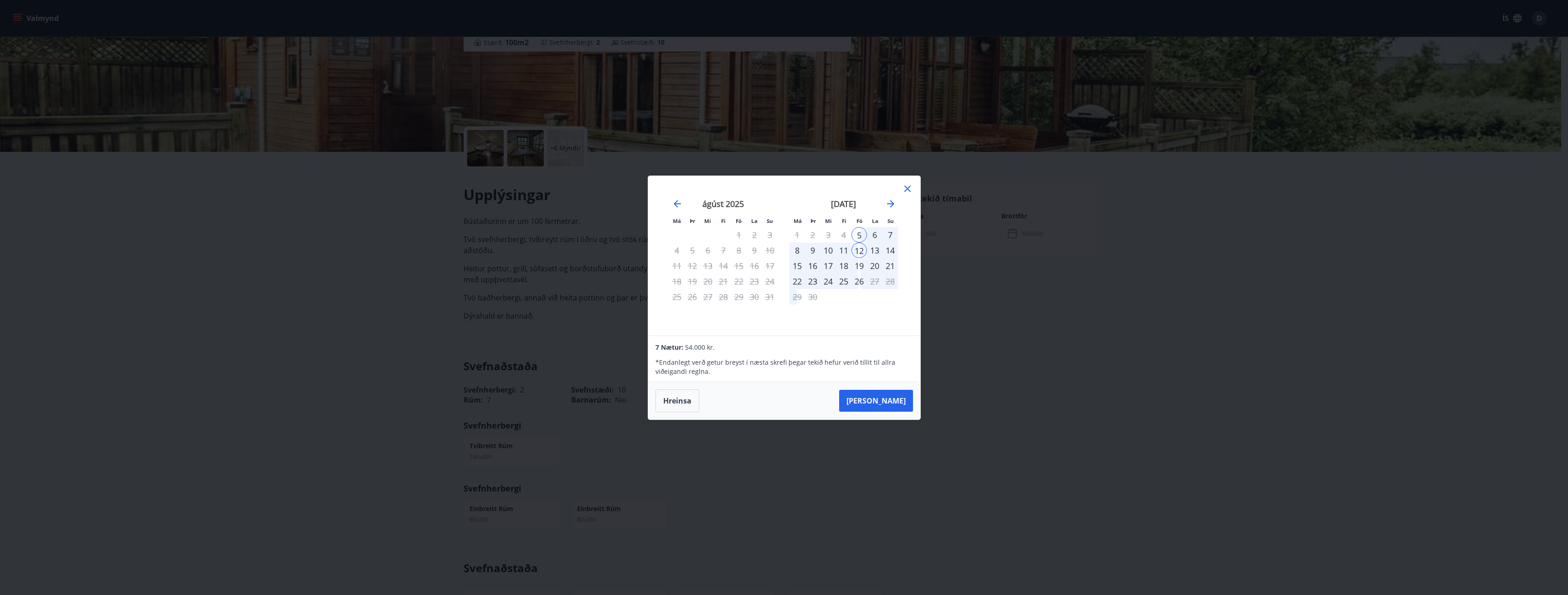
click at [1047, 326] on div "Má Þr Mi Fi Fö La Su Má Þr Mi Fi Fö La Su [DATE] 1 2 3 4 5 6 7 8 9 10 11 12 13 …" at bounding box center [784, 297] width 1568 height 595
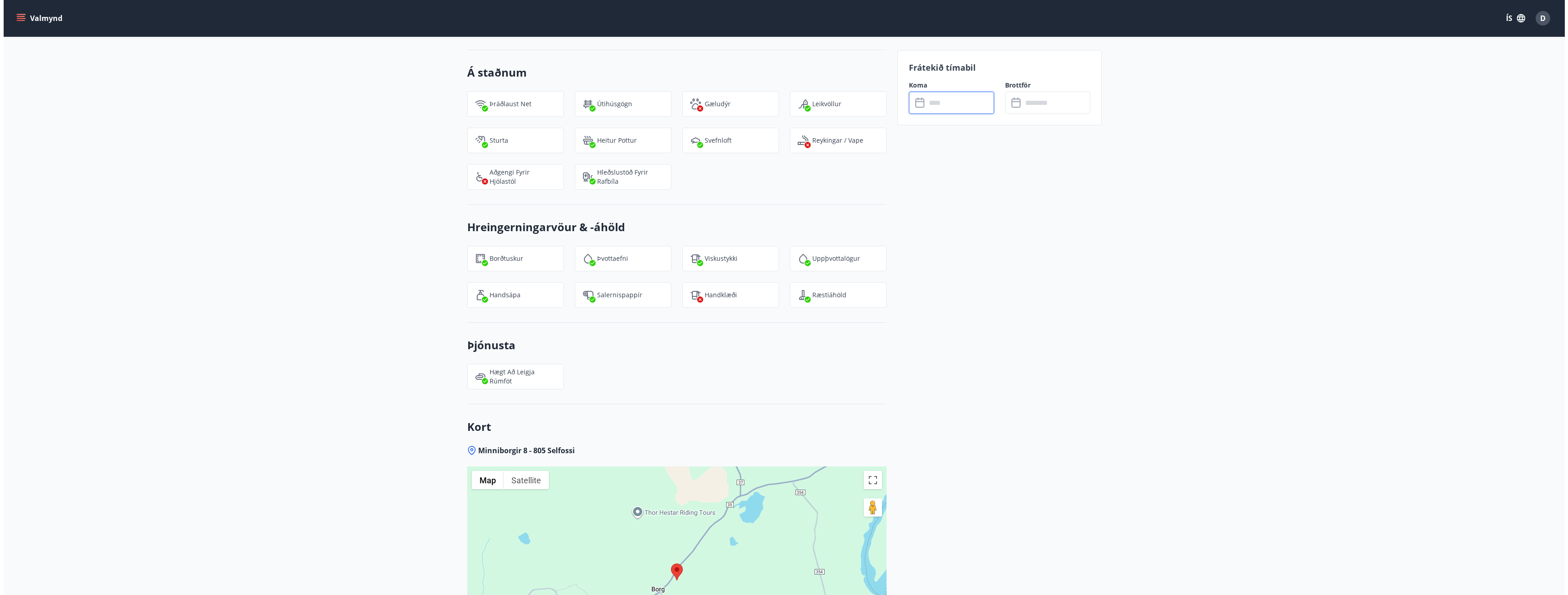
scroll to position [0, 0]
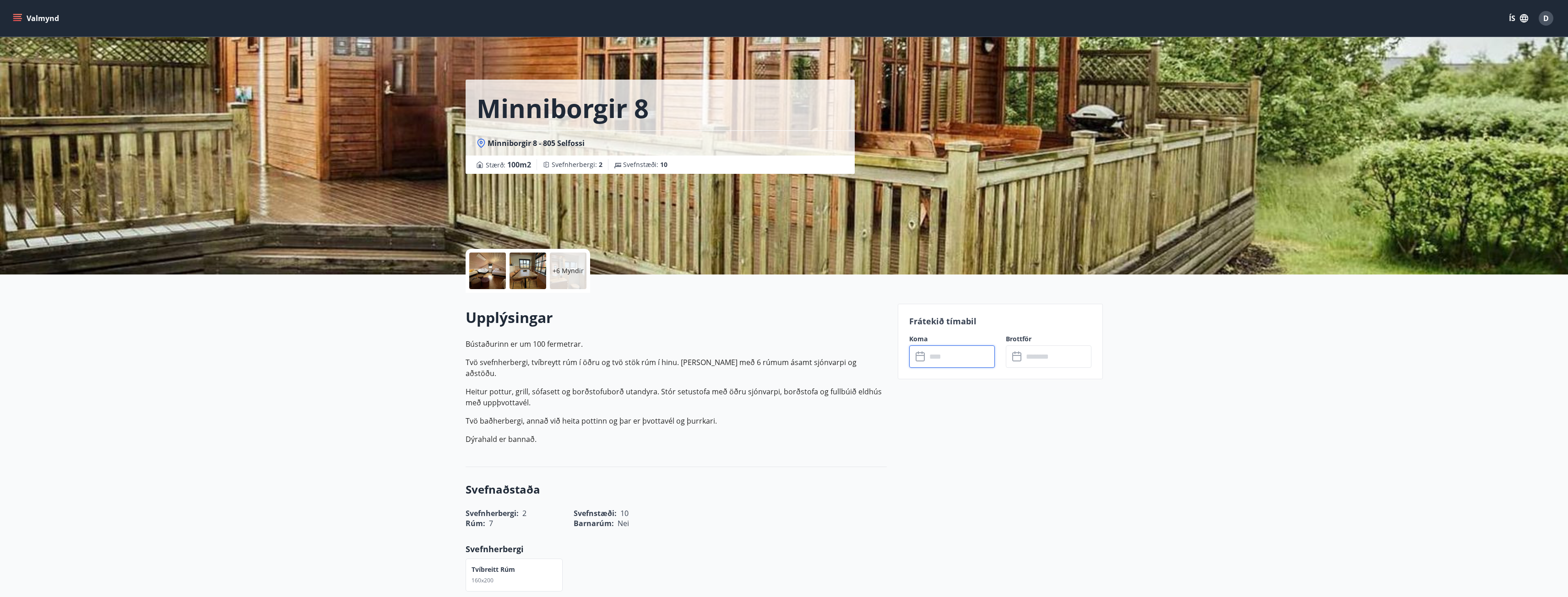
click at [1544, 18] on span "D" at bounding box center [1545, 18] width 6 height 10
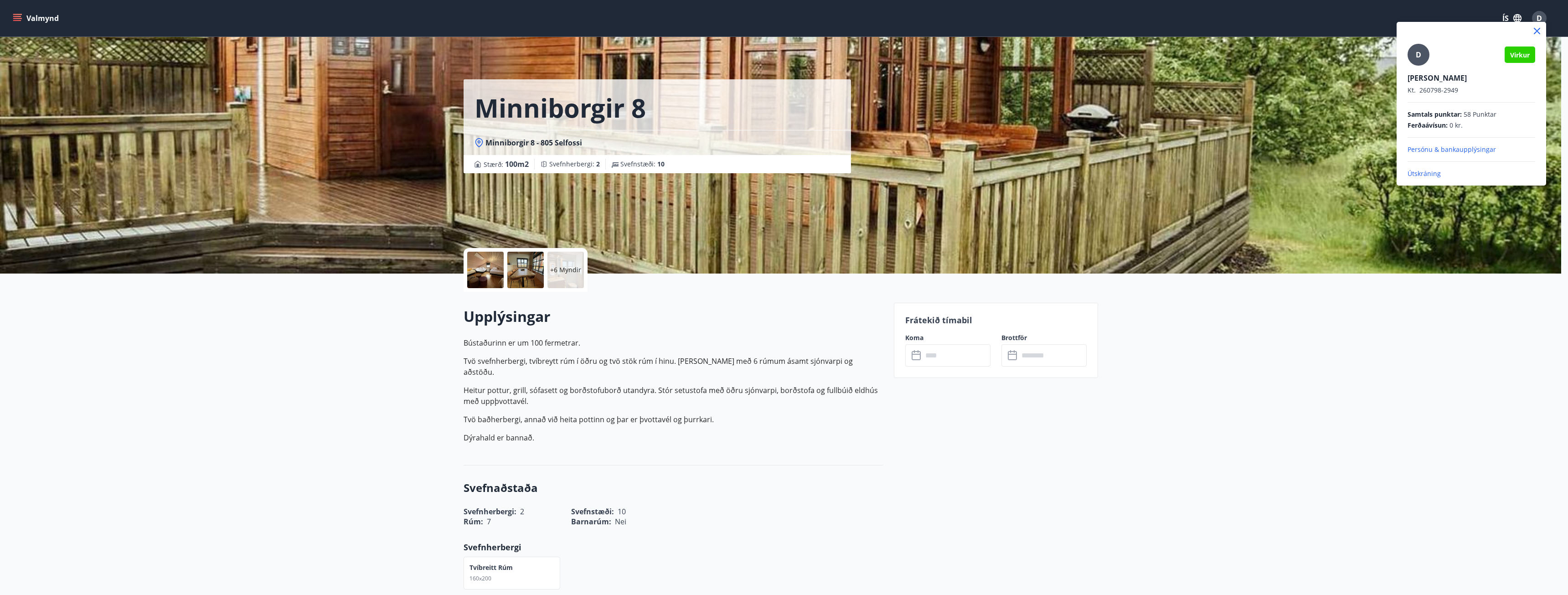
click at [1057, 359] on div at bounding box center [784, 297] width 1568 height 595
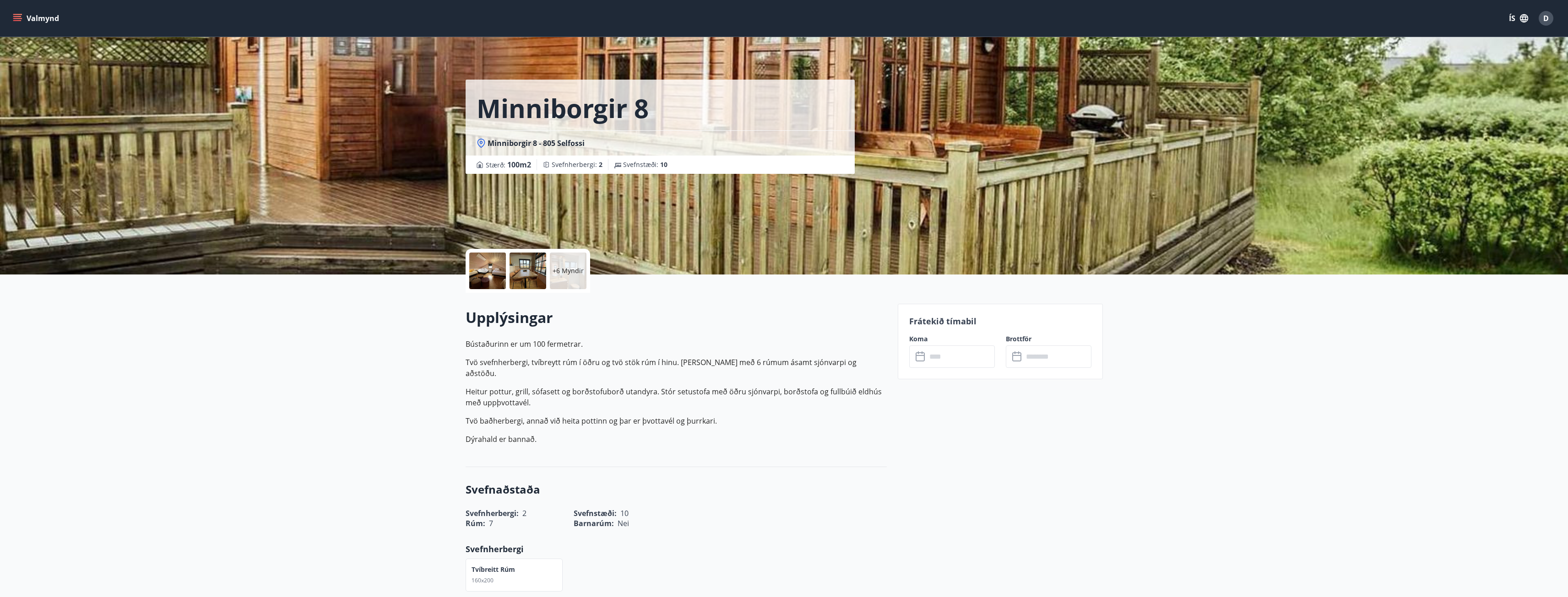
click at [48, 15] on button "Valmynd" at bounding box center [37, 18] width 52 height 16
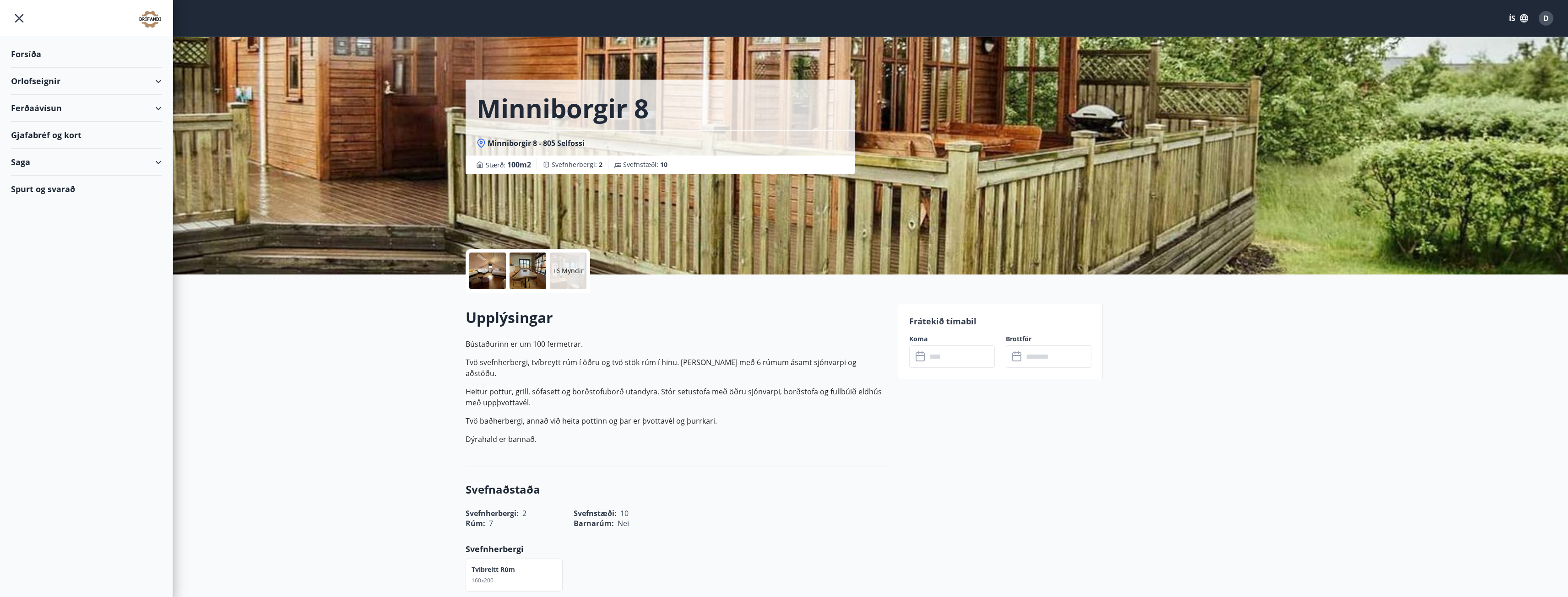
click at [963, 349] on input "text" at bounding box center [961, 356] width 68 height 23
